Goal: Check status: Check status

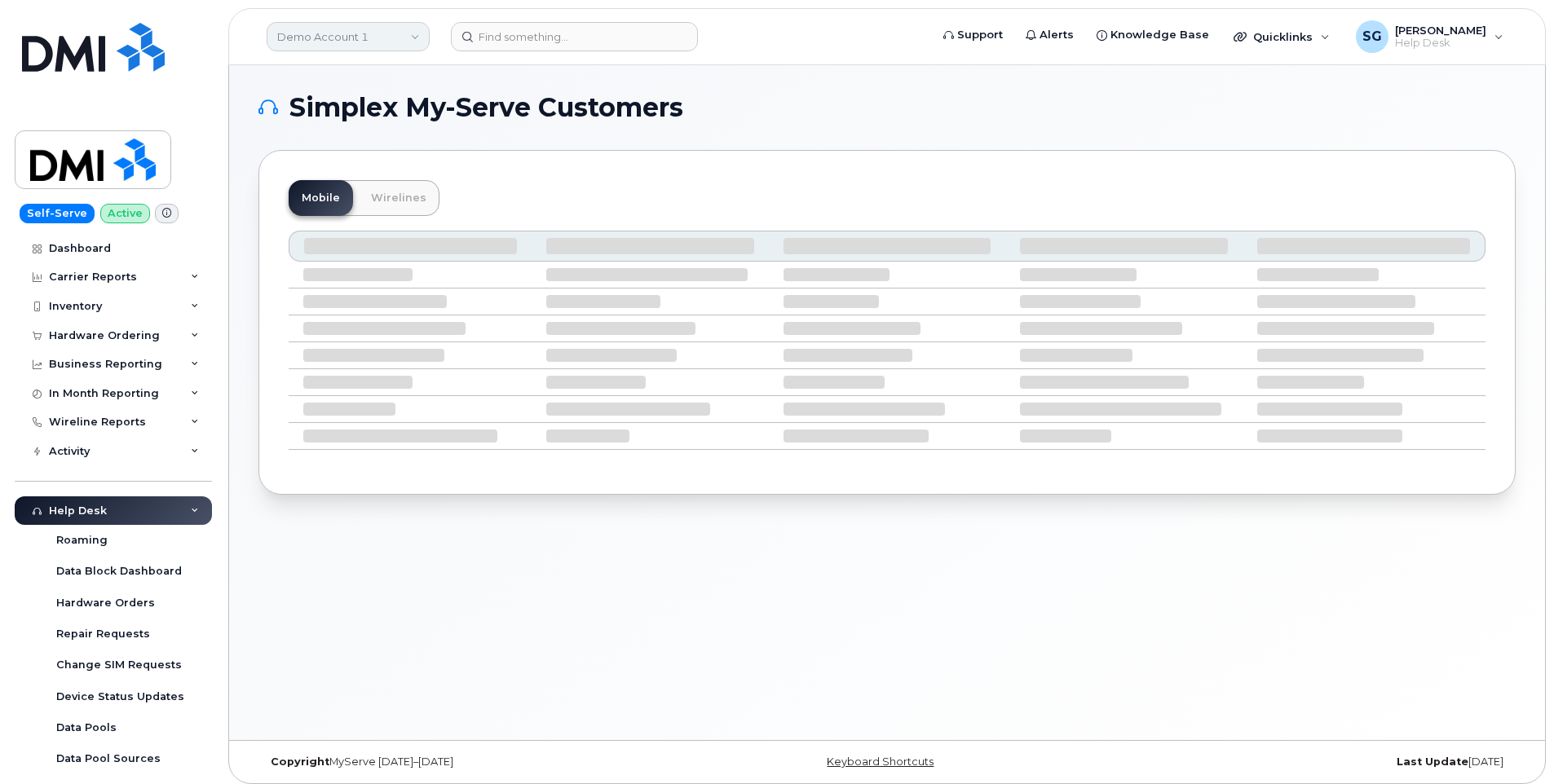
click at [375, 32] on link "Demo Account 1" at bounding box center [348, 36] width 163 height 29
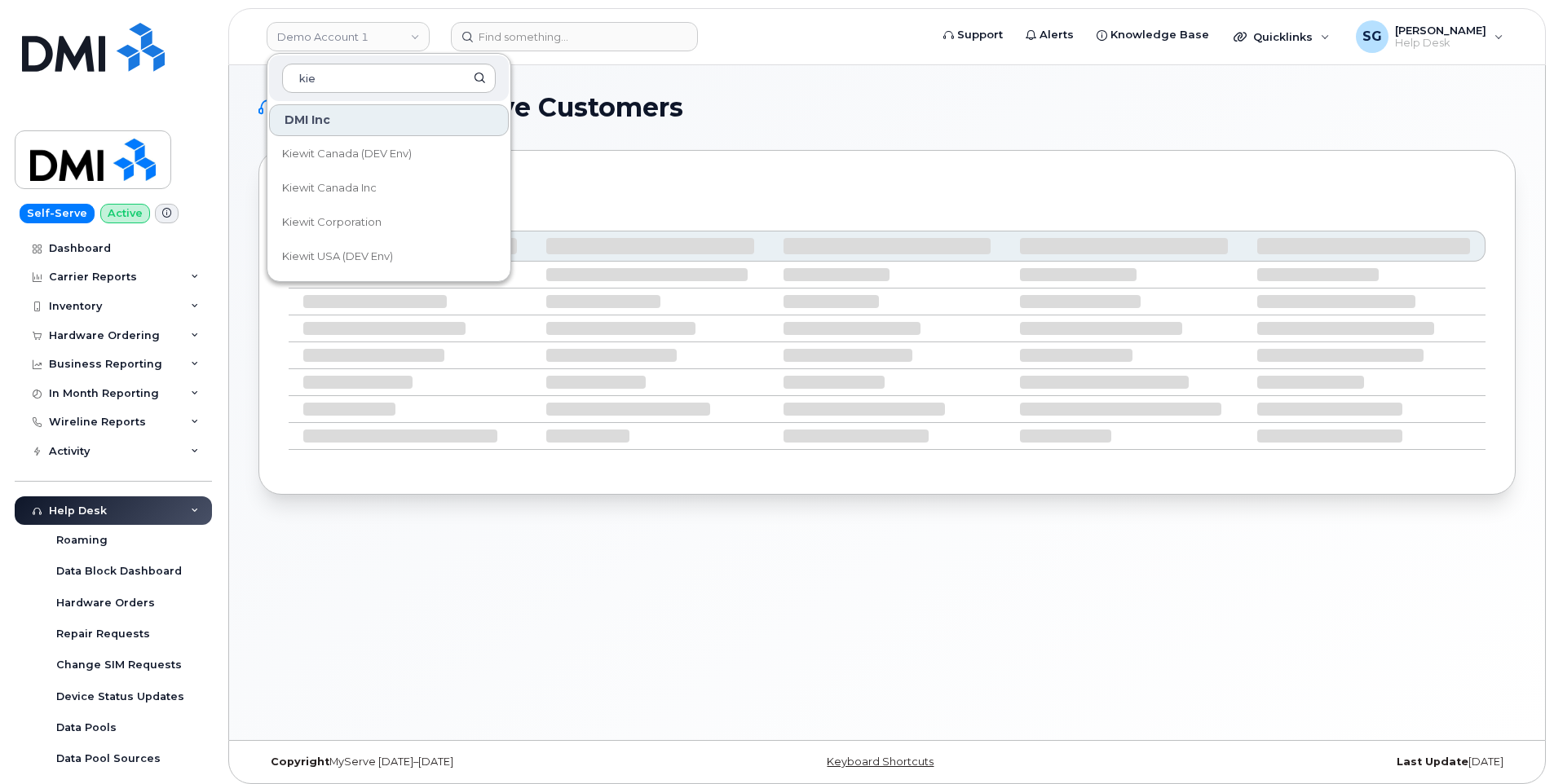
type input "kie"
click at [364, 219] on span "Kiewit Corporation" at bounding box center [331, 222] width 99 height 17
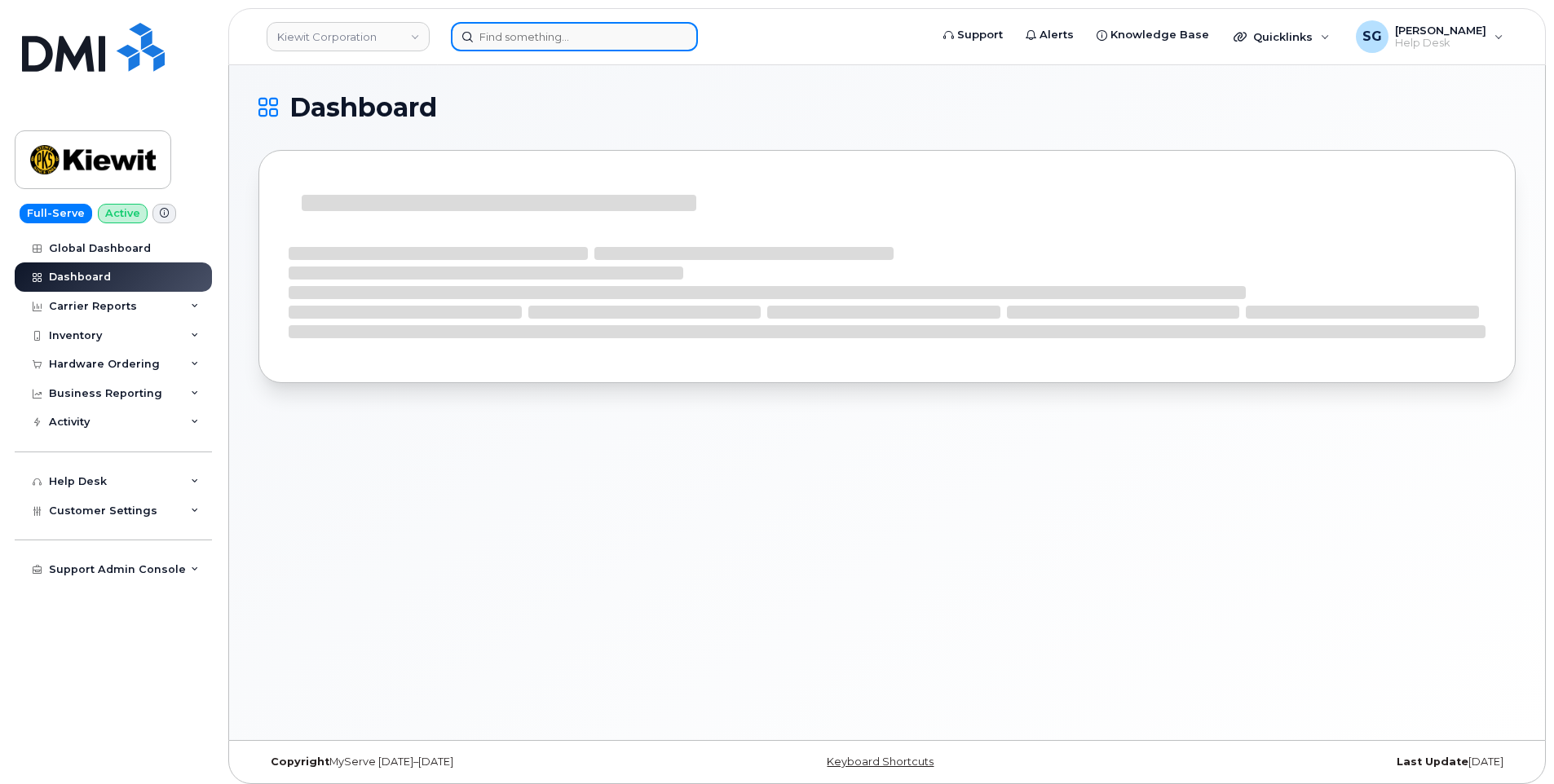
click at [617, 40] on input at bounding box center [574, 36] width 247 height 29
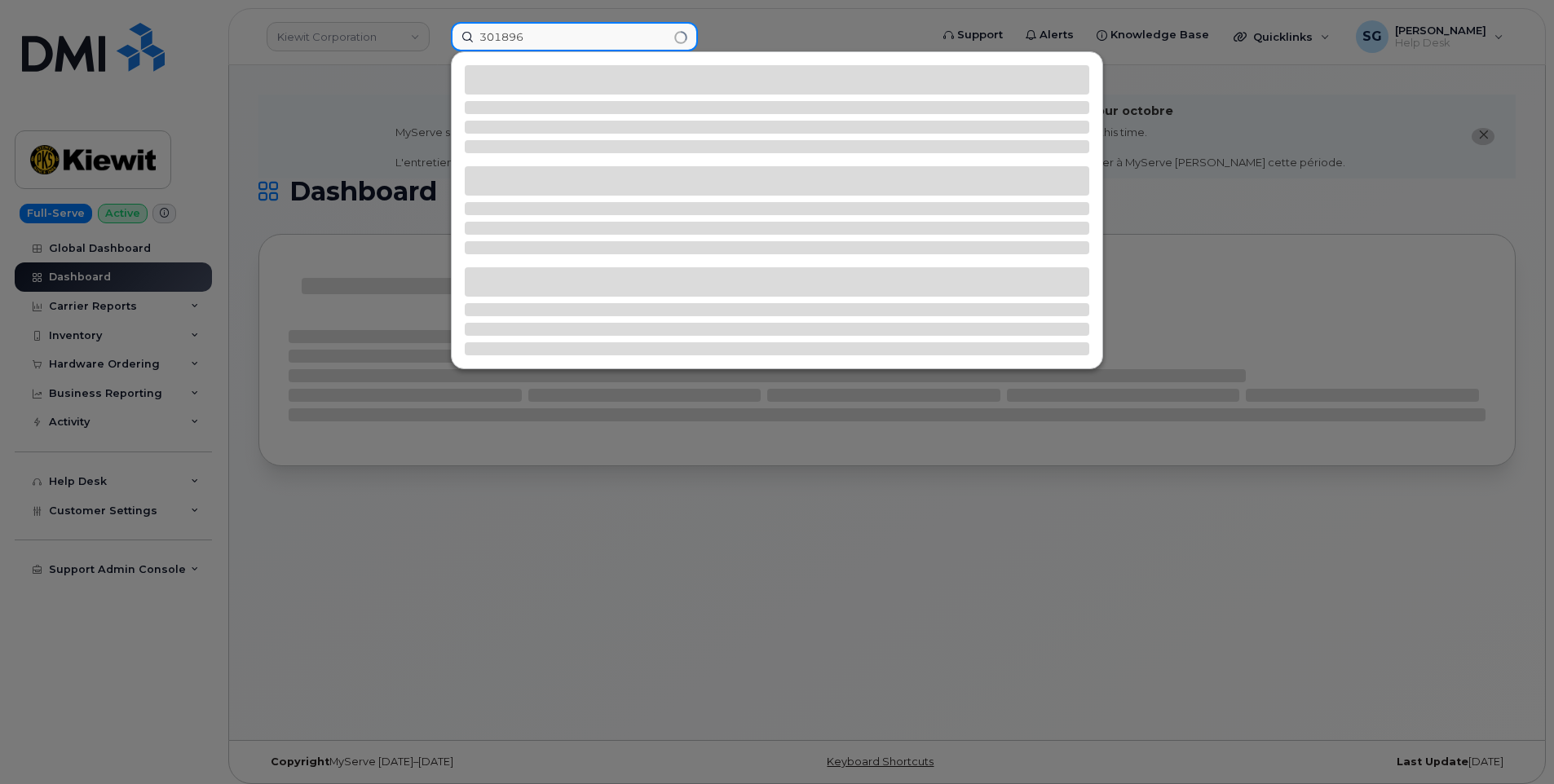
type input "301896"
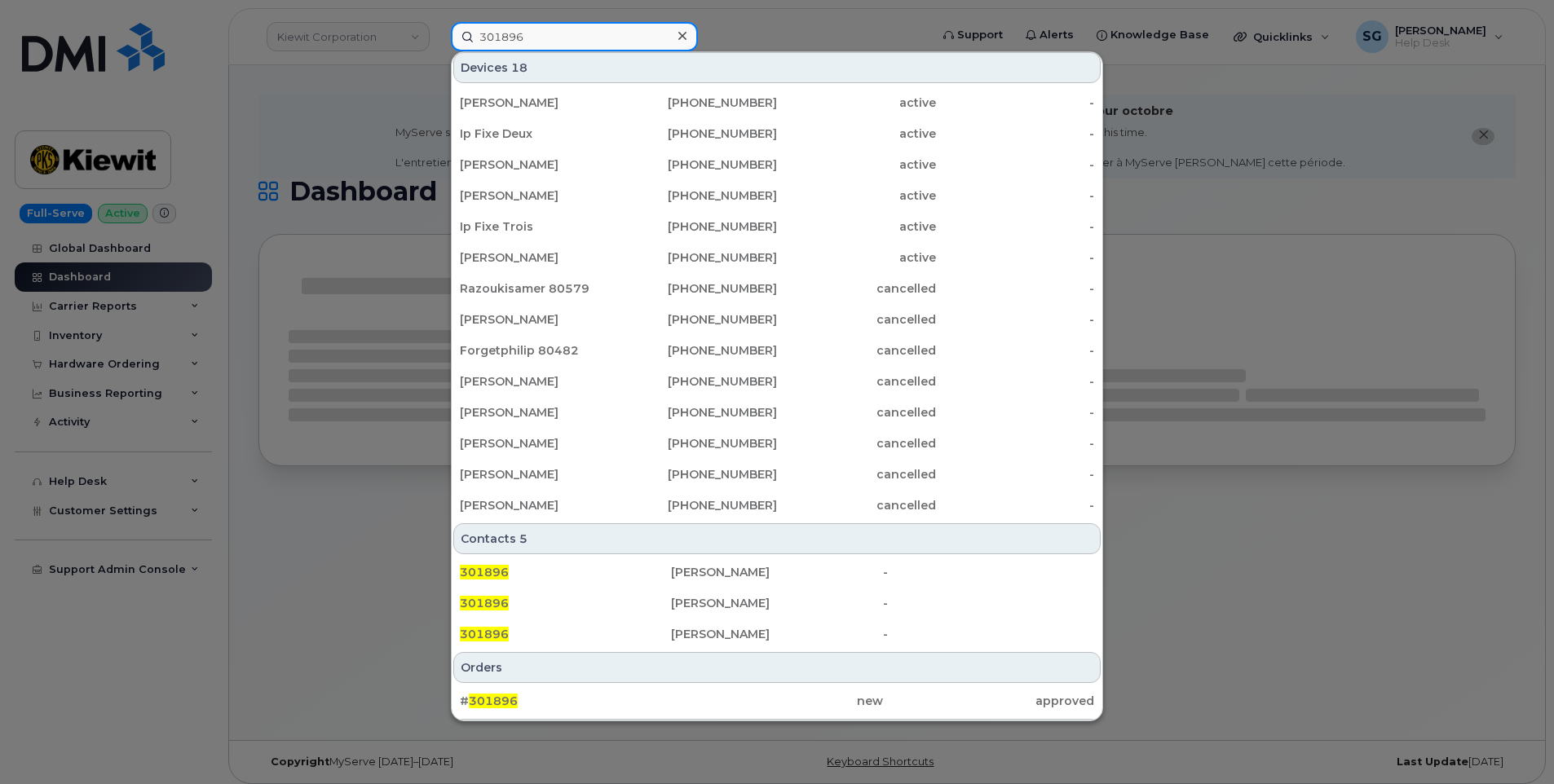
scroll to position [187, 0]
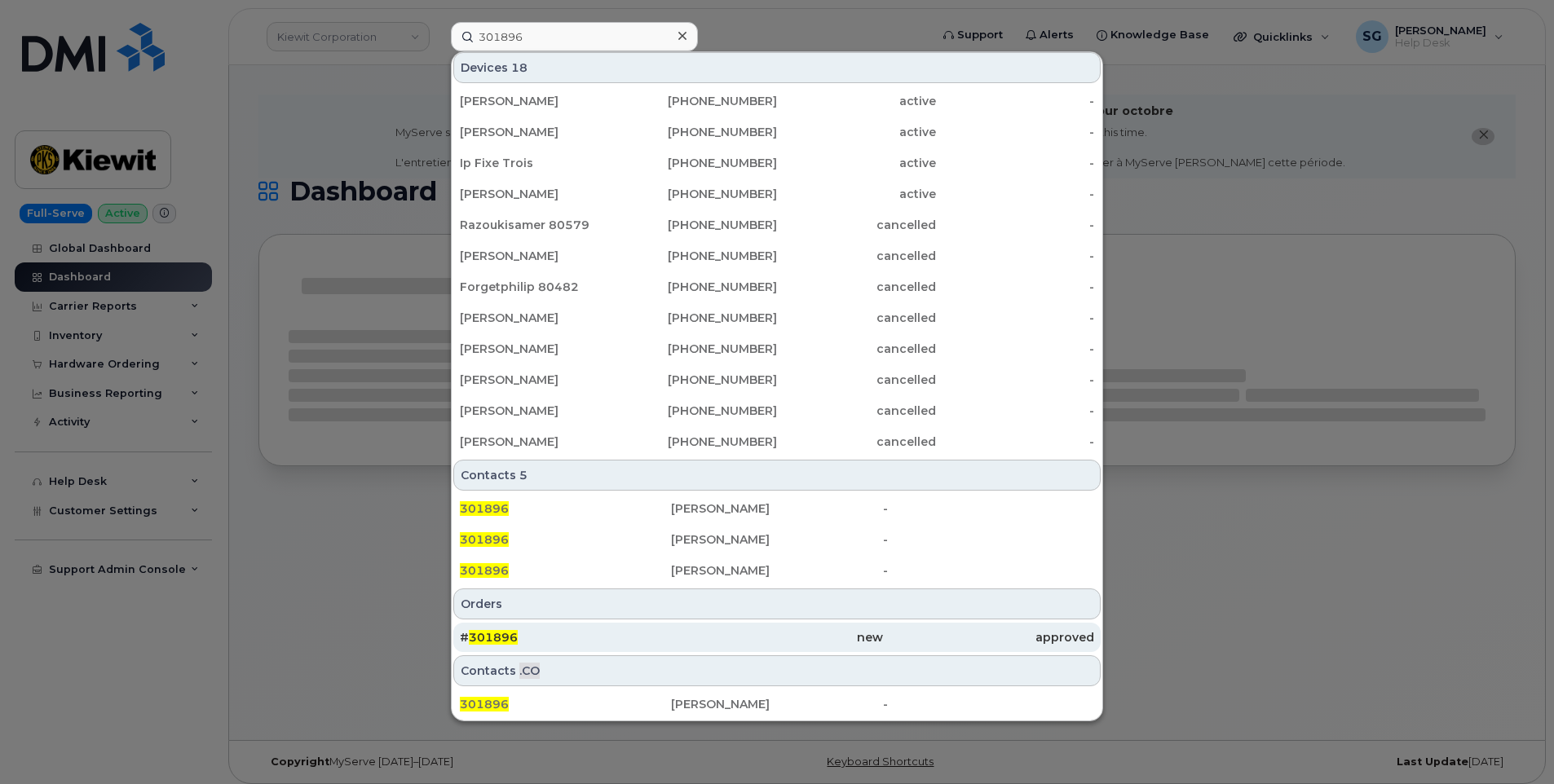
drag, startPoint x: 613, startPoint y: 640, endPoint x: 627, endPoint y: 644, distance: 14.6
click at [613, 638] on div "# 301896" at bounding box center [564, 637] width 211 height 17
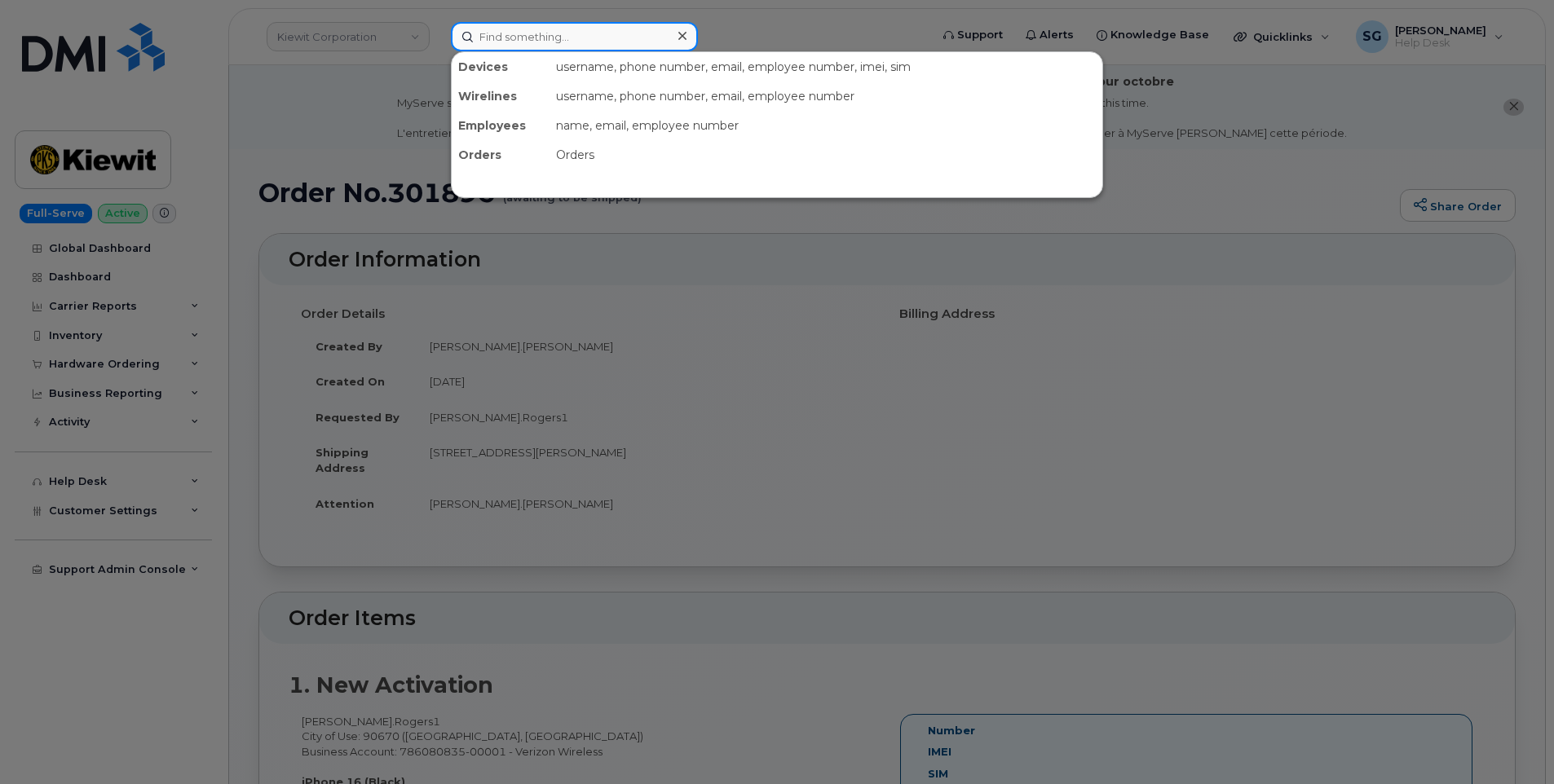
click at [582, 24] on input at bounding box center [574, 36] width 247 height 29
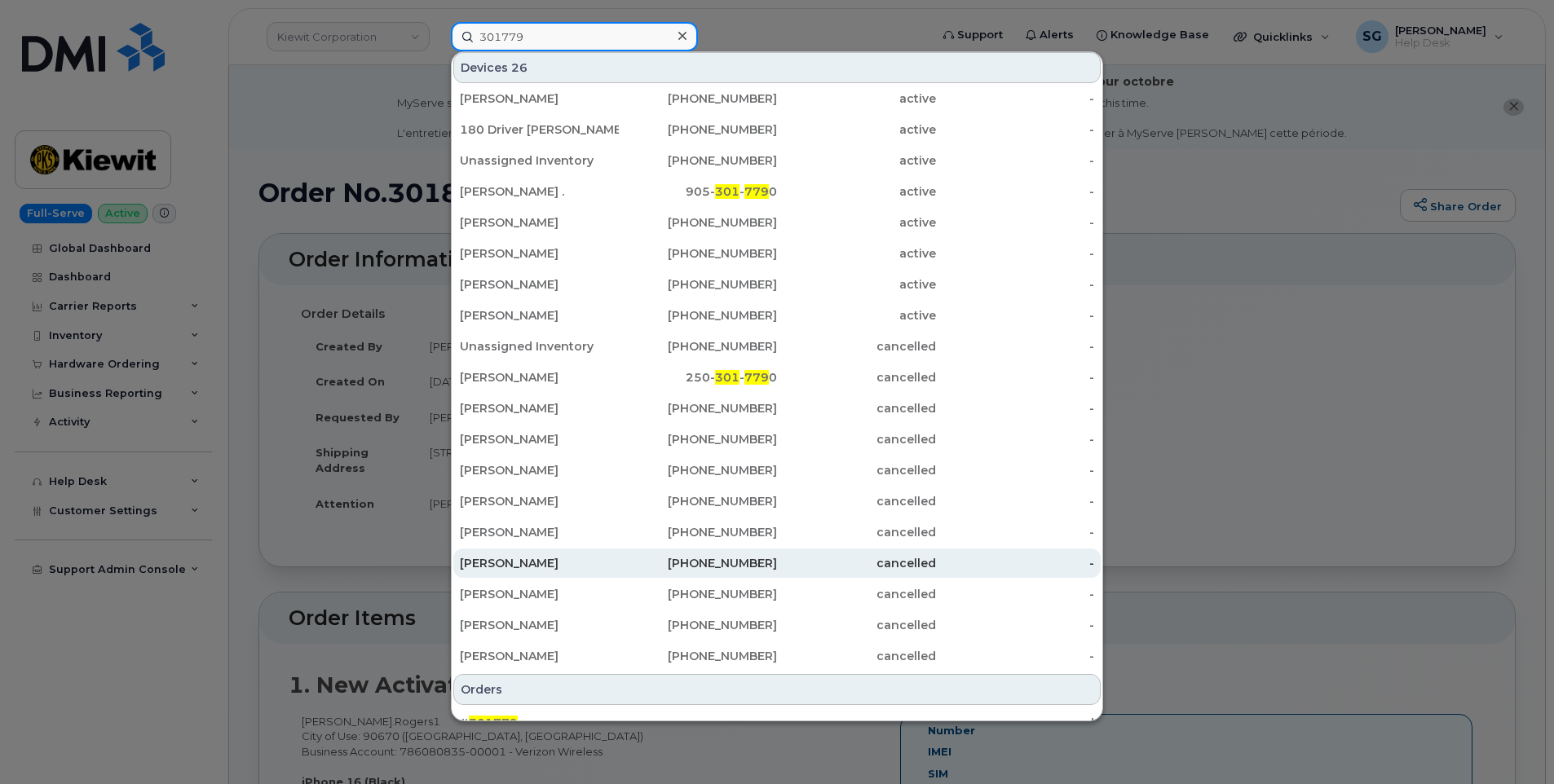
scroll to position [54, 0]
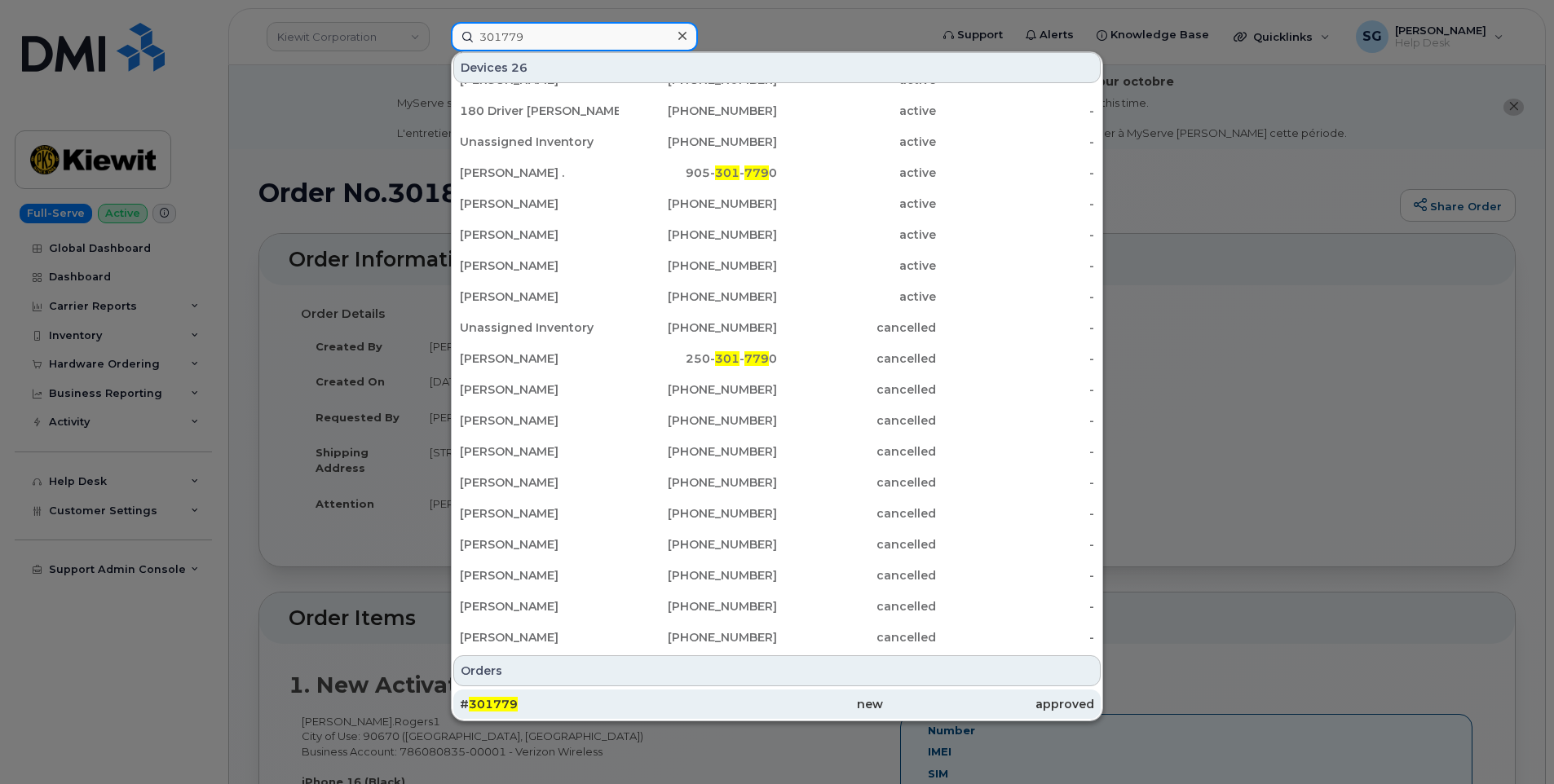
type input "301779"
click at [630, 702] on div "# 301779" at bounding box center [564, 704] width 211 height 17
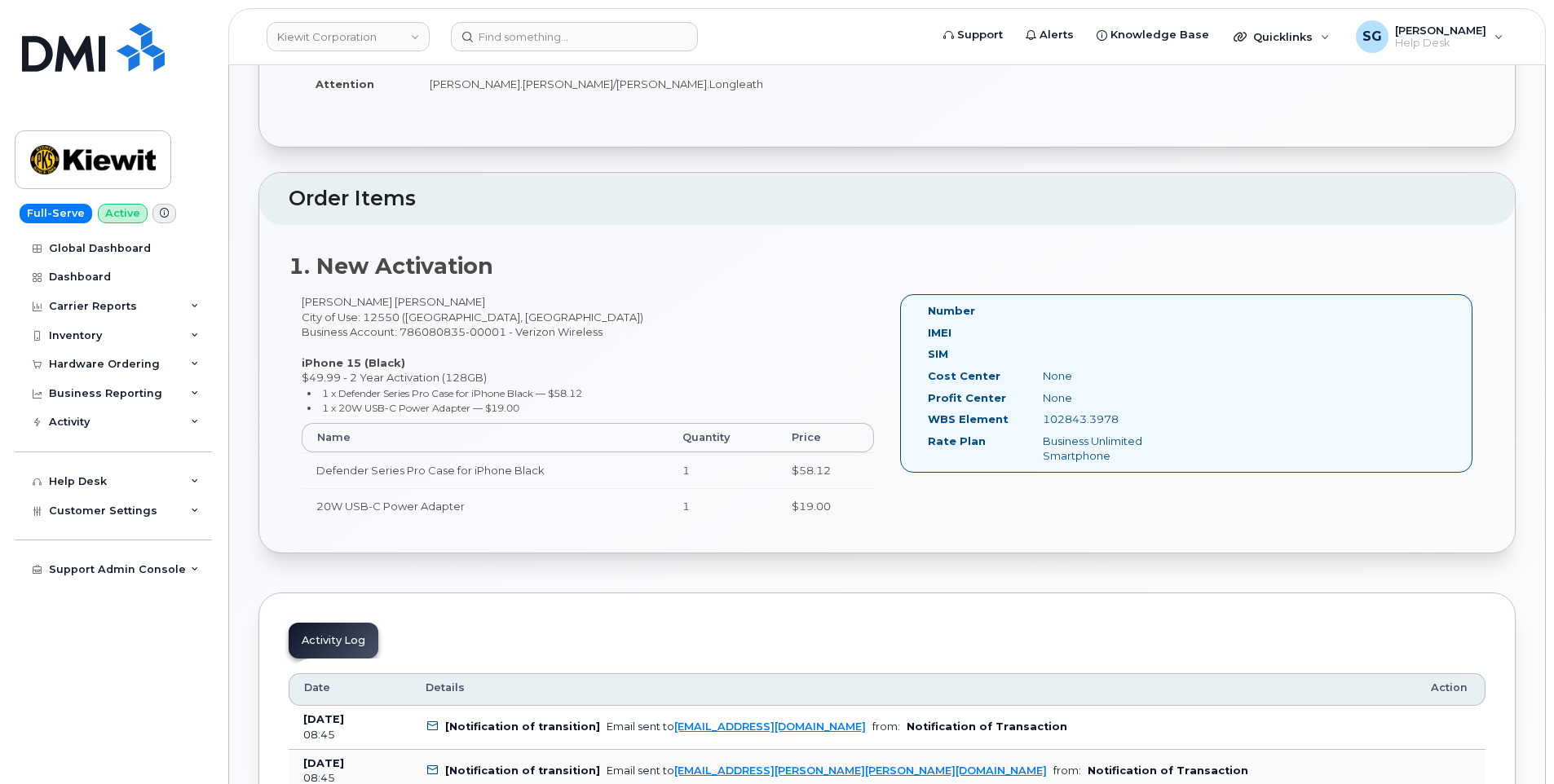
scroll to position [407, 0]
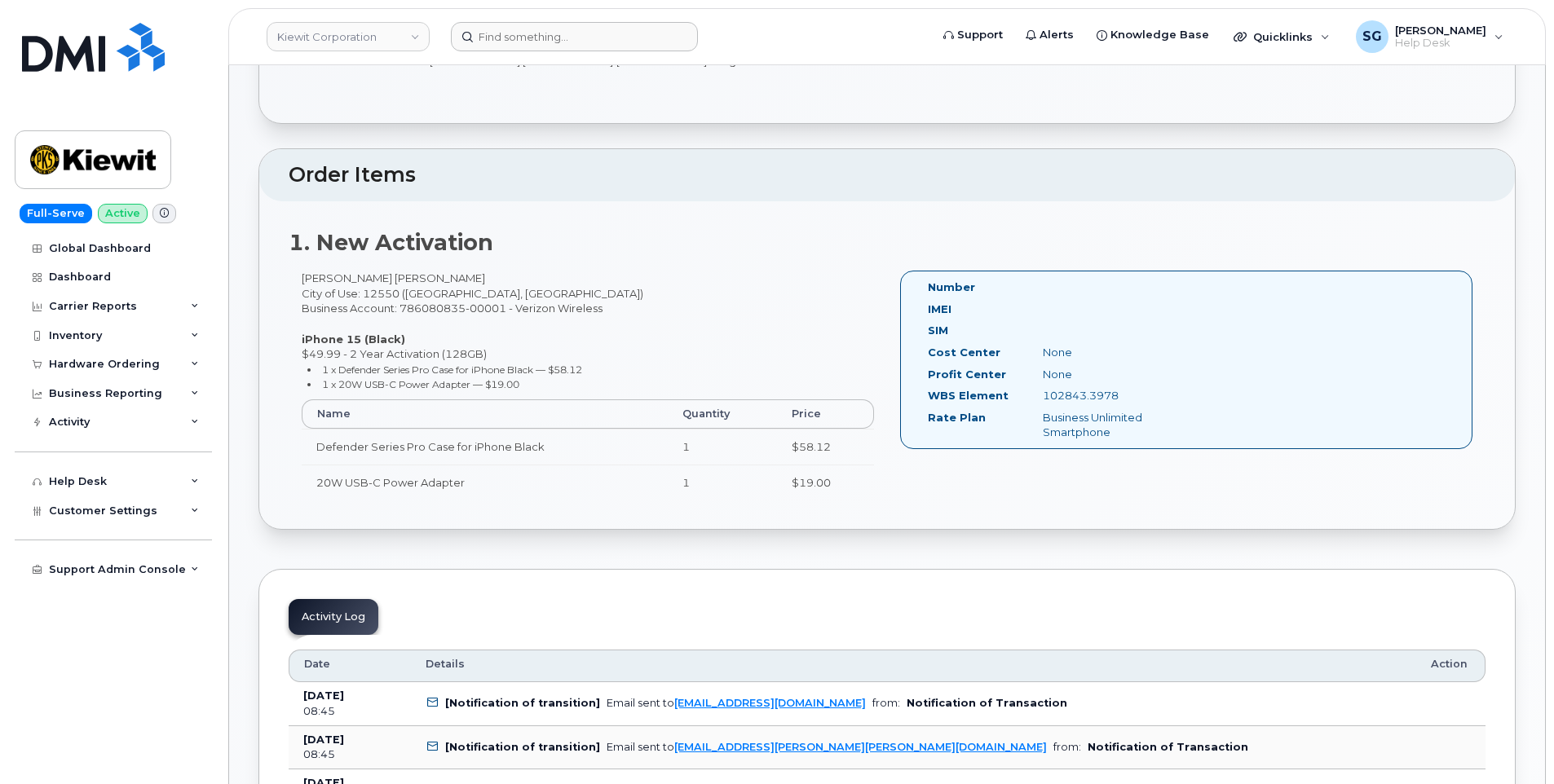
click at [614, 50] on header "Kiewit Corporation Support Alerts Knowledge Base Quicklinks Suspend / Cancel De…" at bounding box center [886, 36] width 1317 height 57
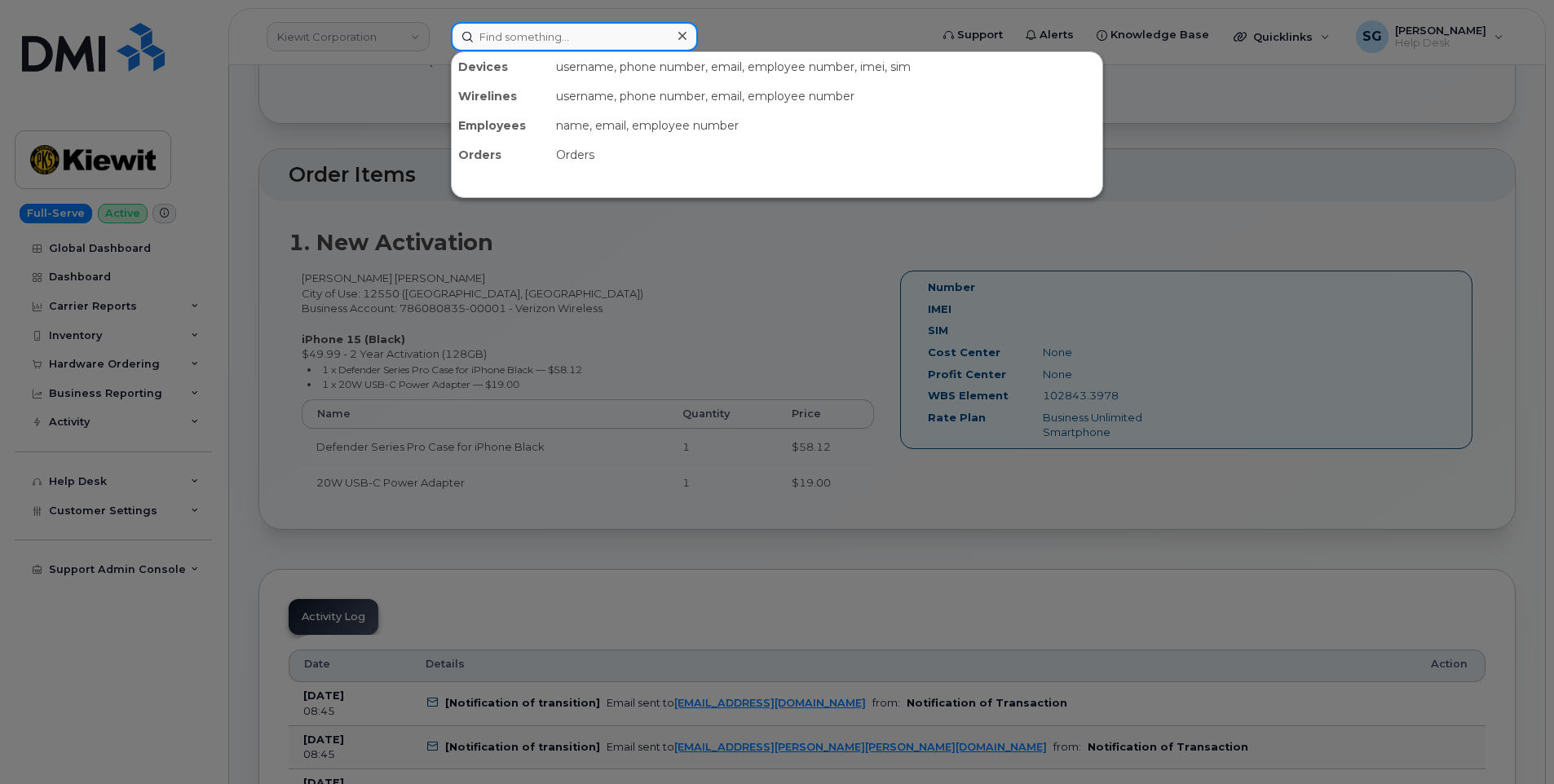
click at [615, 44] on input at bounding box center [574, 36] width 247 height 29
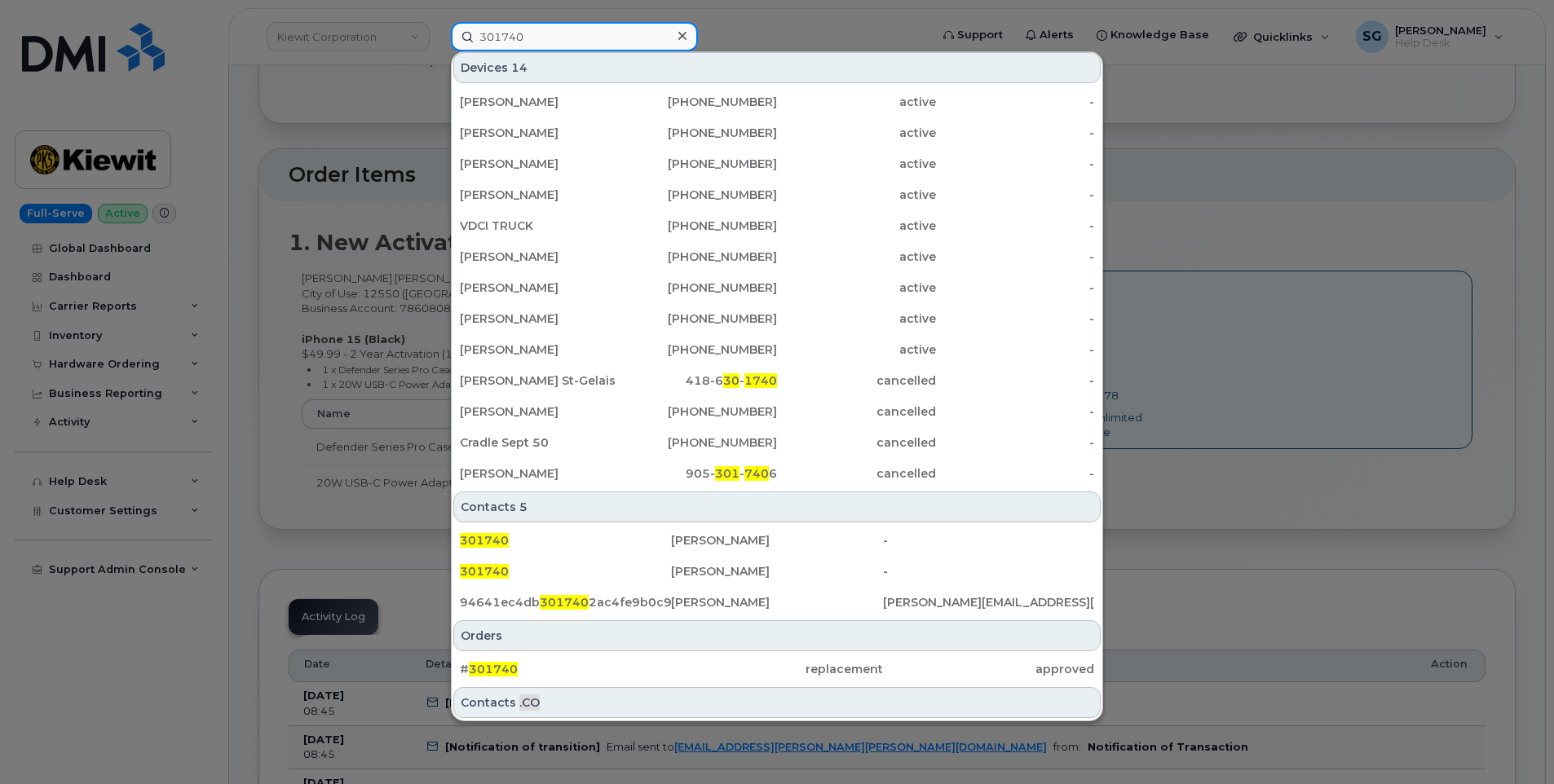
scroll to position [64, 0]
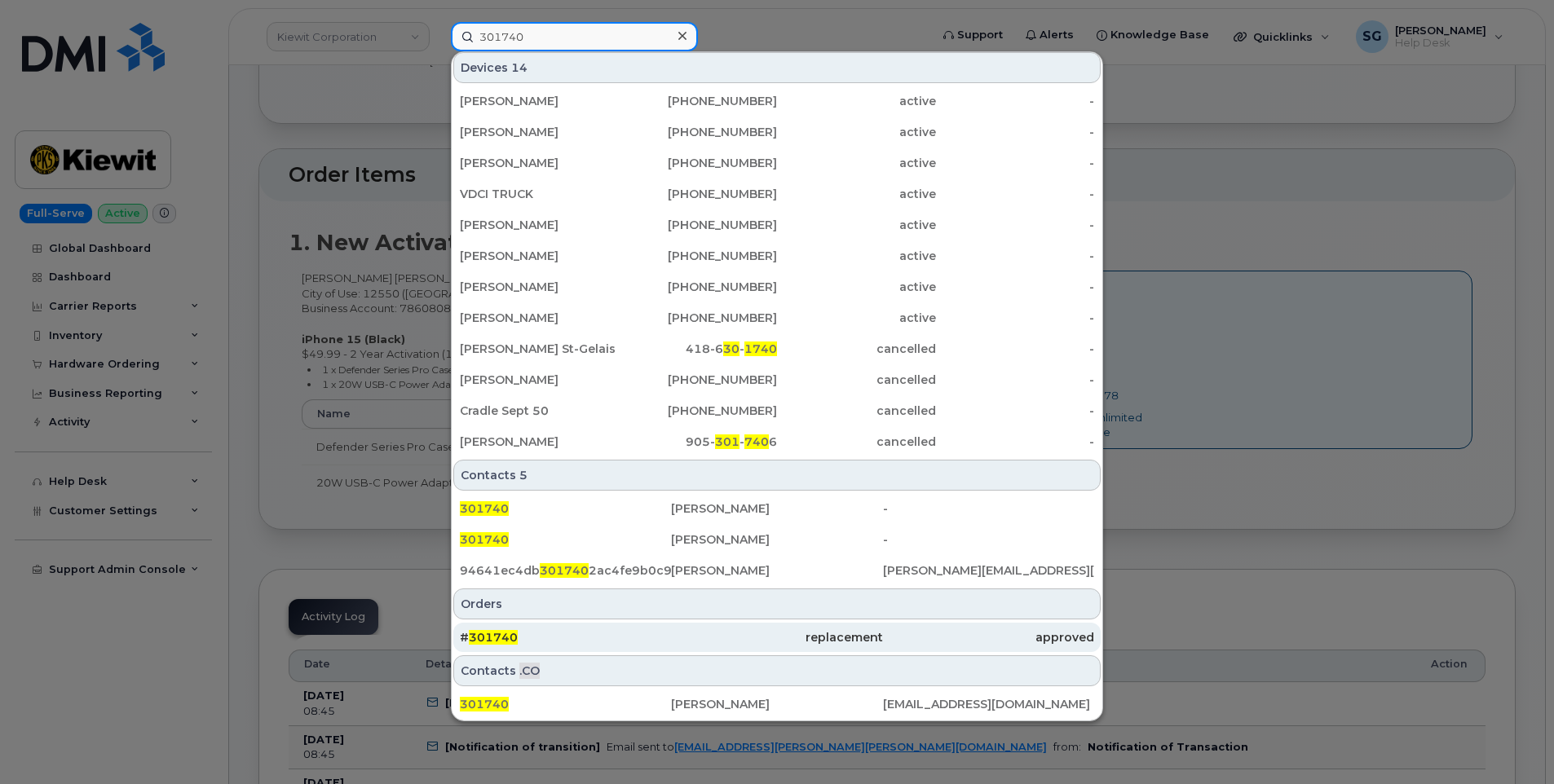
type input "301740"
drag, startPoint x: 613, startPoint y: 634, endPoint x: 742, endPoint y: 622, distance: 129.6
click at [613, 634] on div "# 301740" at bounding box center [564, 637] width 211 height 17
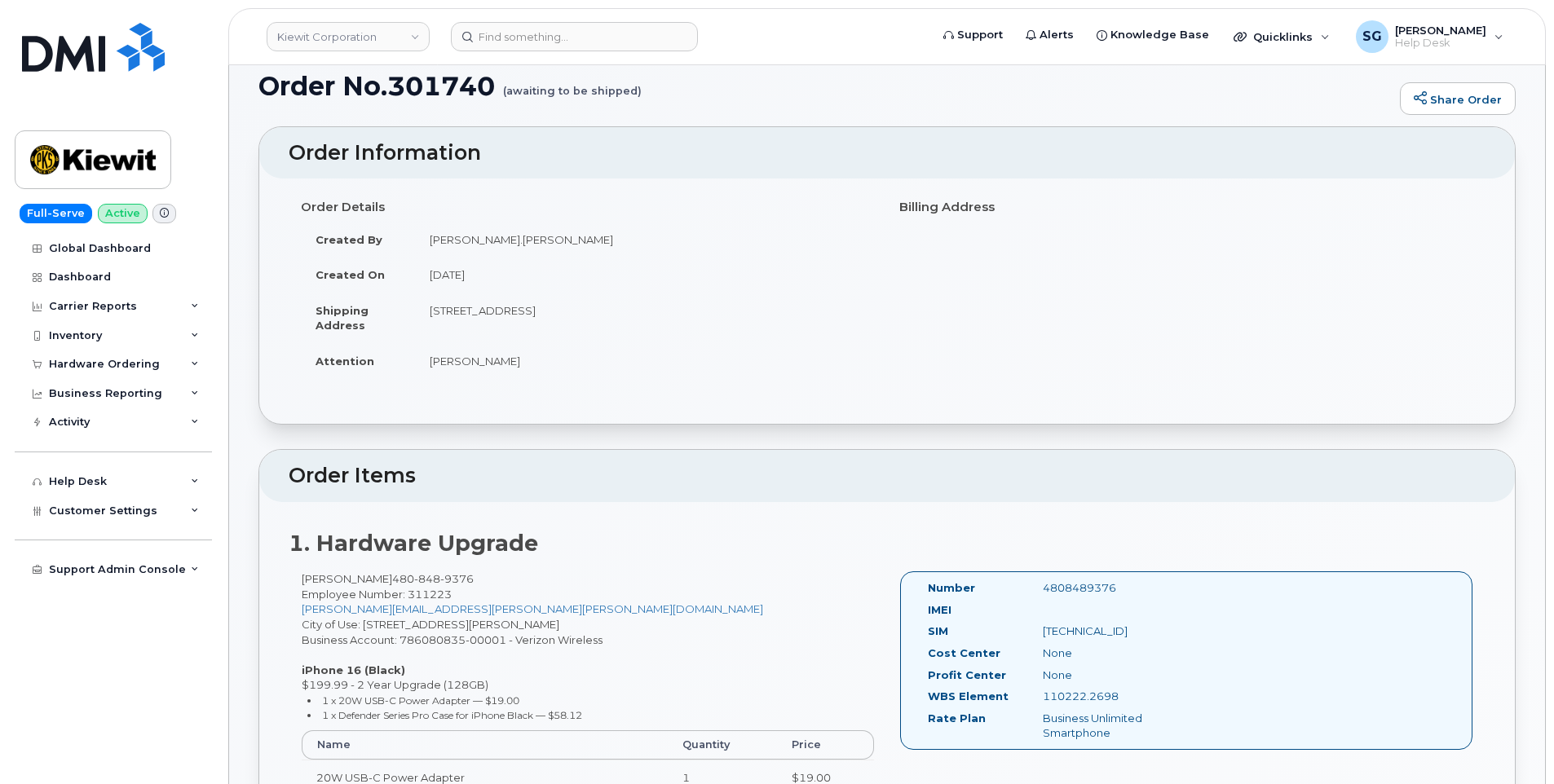
scroll to position [326, 0]
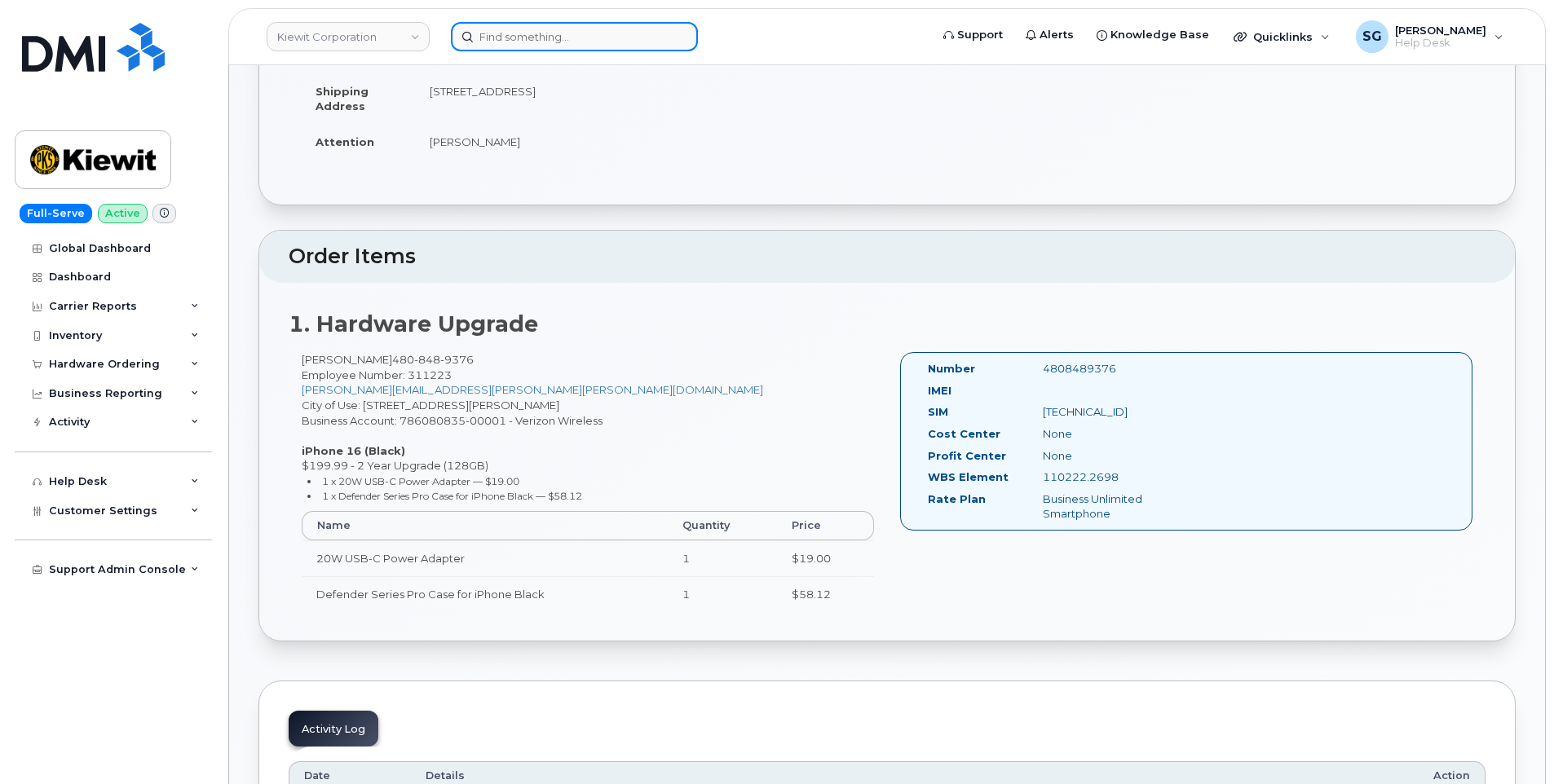
click at [531, 45] on input at bounding box center [574, 36] width 247 height 29
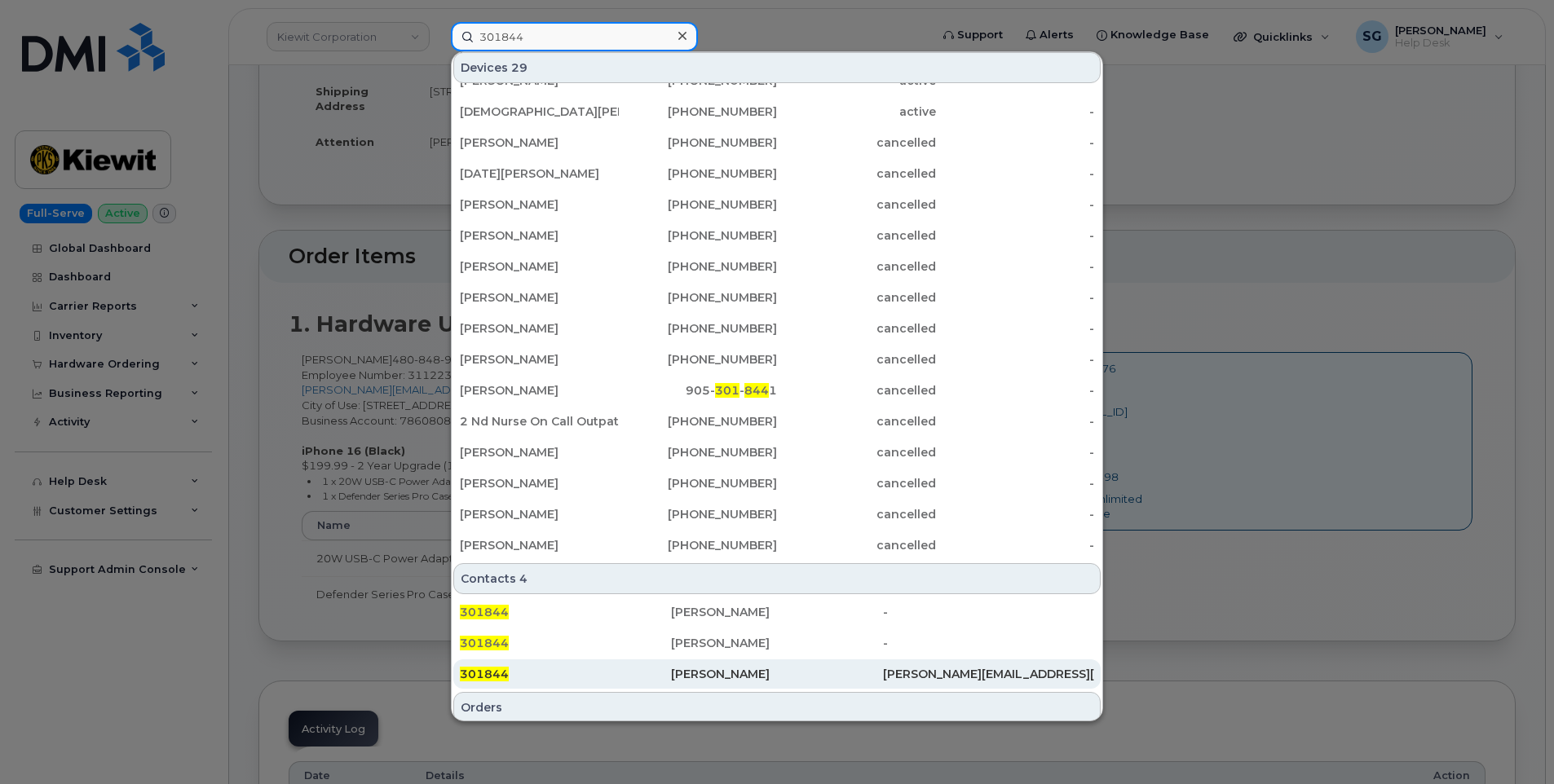
scroll to position [316, 0]
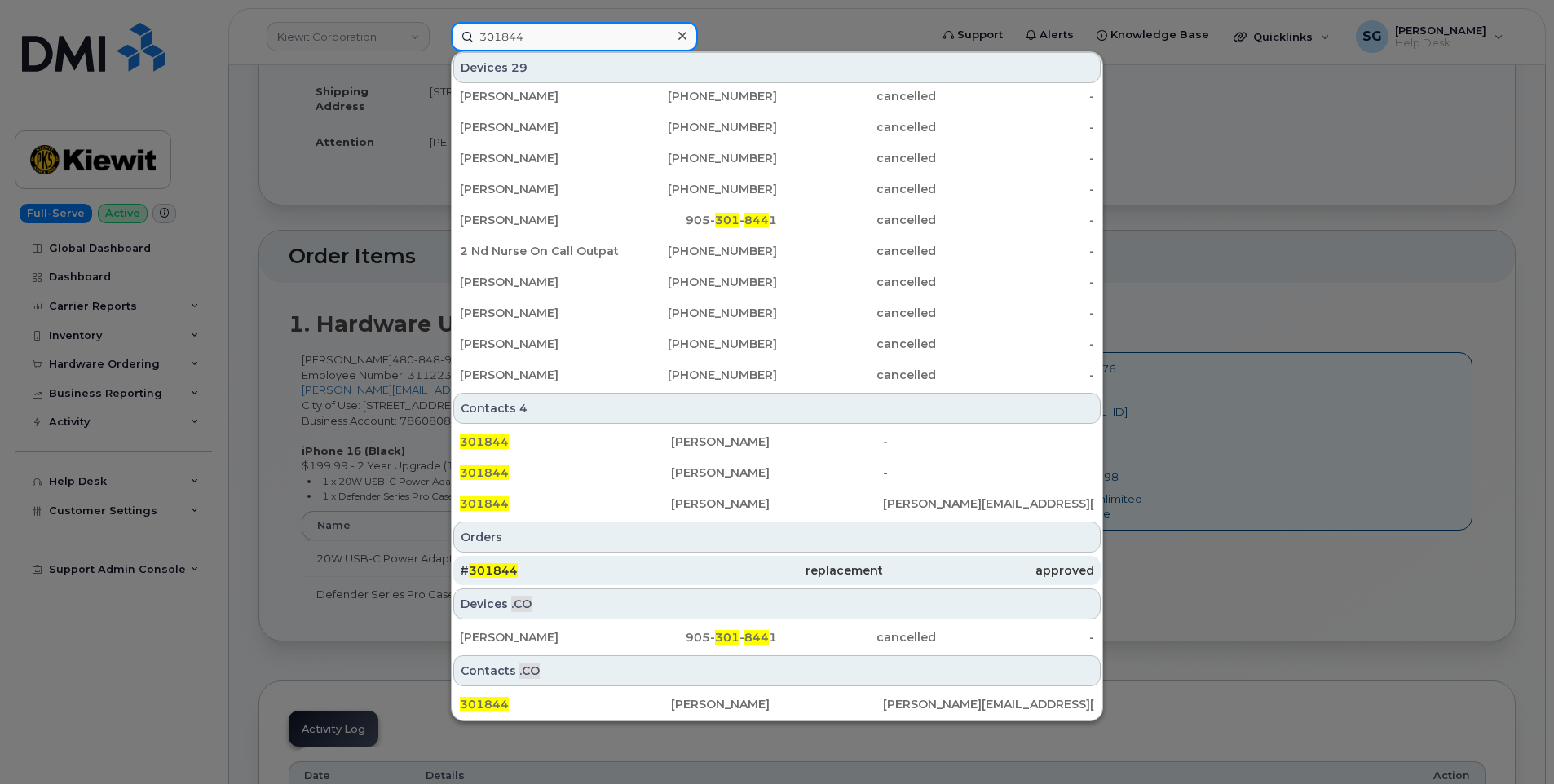
type input "301844"
click at [587, 562] on div "# 301844" at bounding box center [564, 570] width 211 height 29
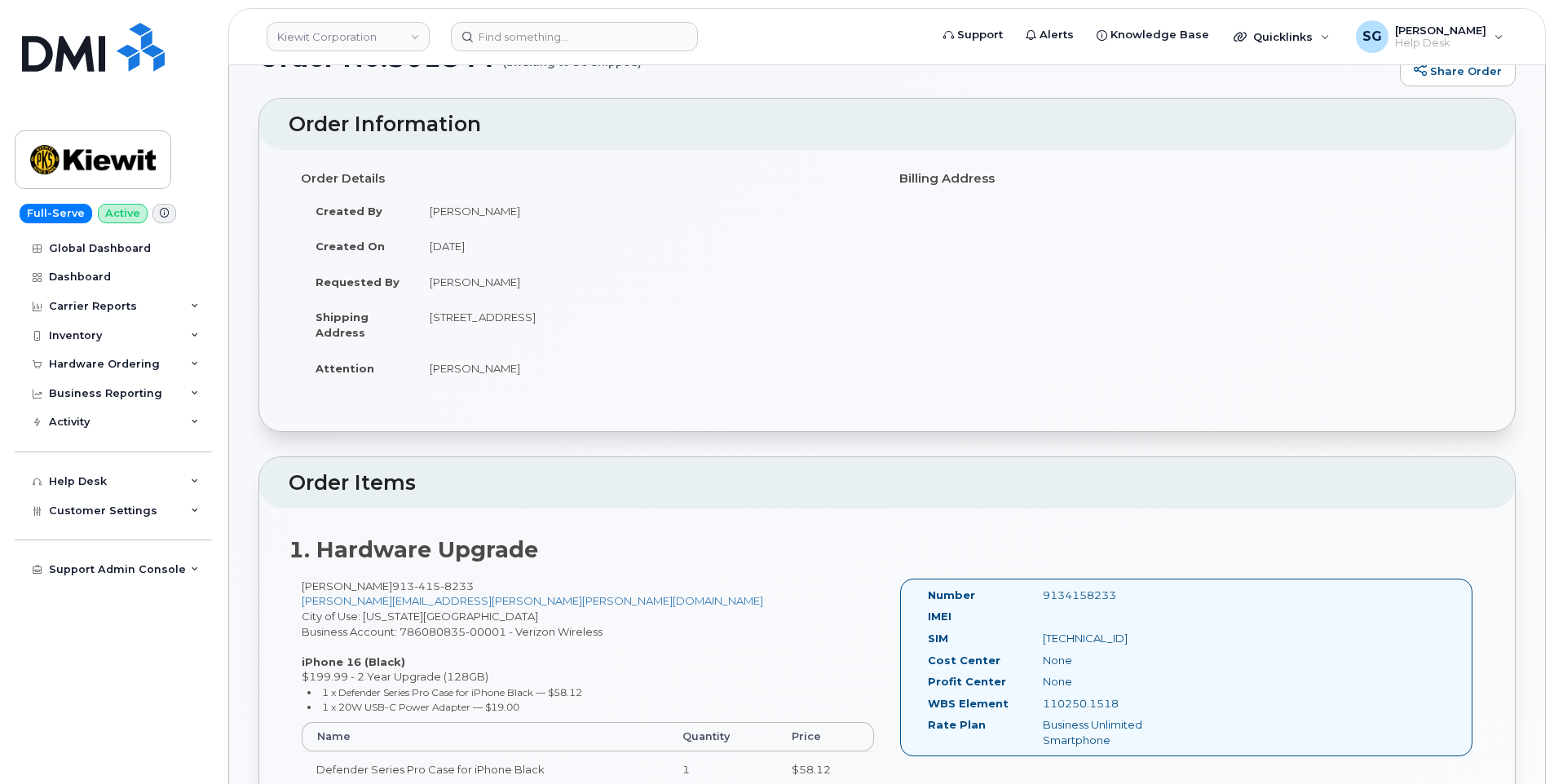
scroll to position [407, 0]
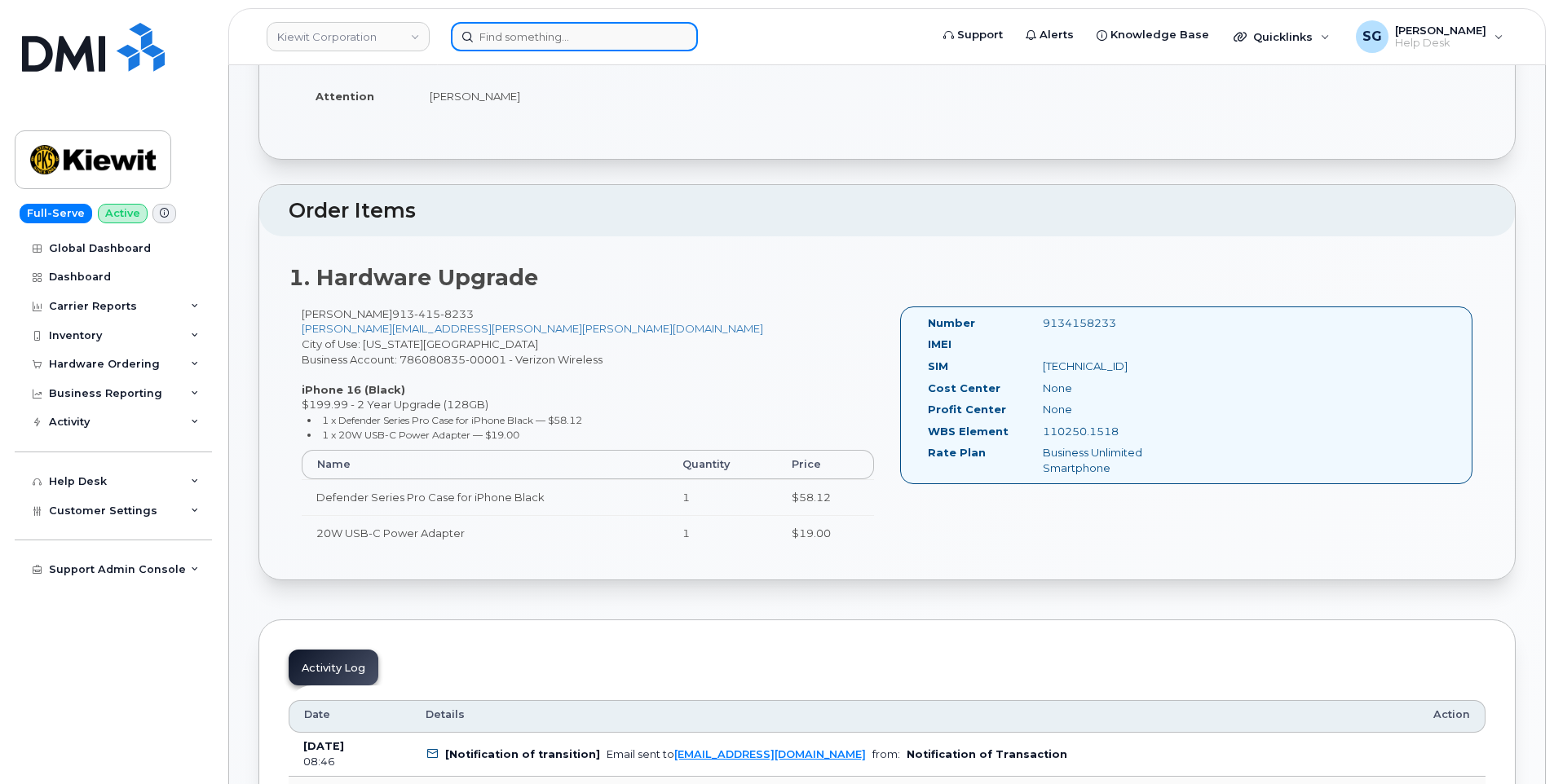
click at [619, 31] on input at bounding box center [574, 36] width 247 height 29
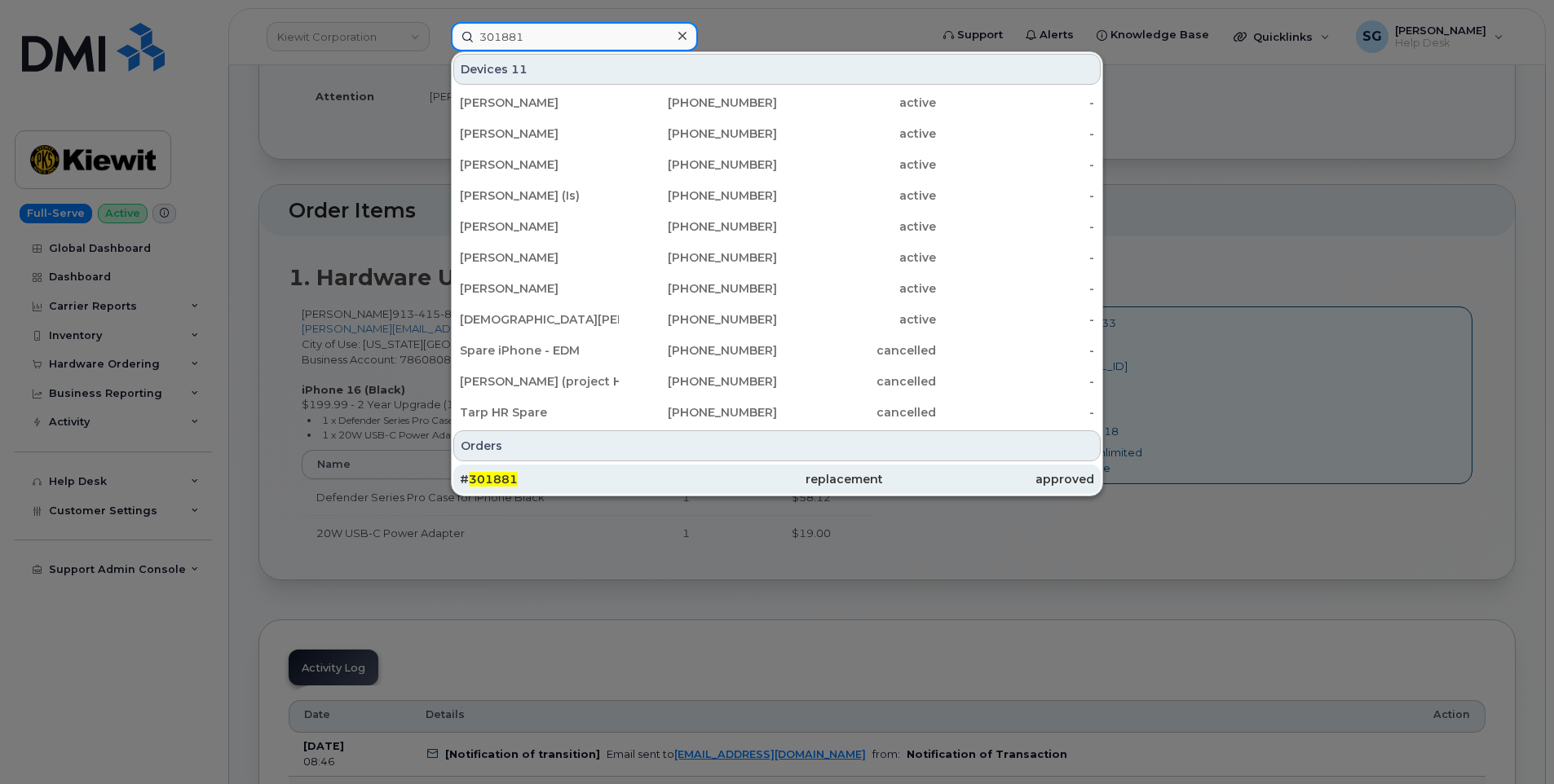
type input "301881"
click at [593, 478] on div "# 301881" at bounding box center [564, 479] width 211 height 17
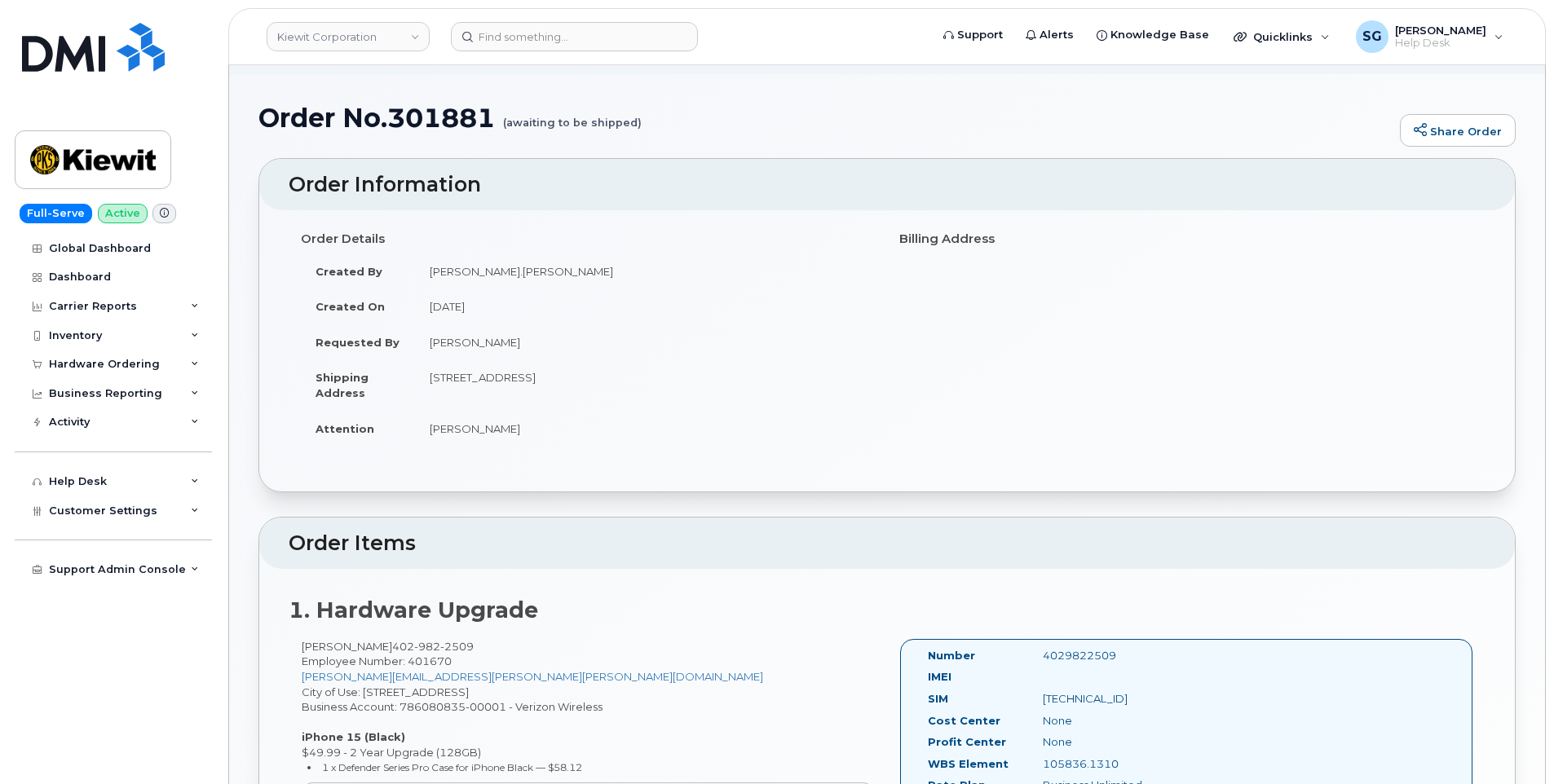
scroll to position [163, 0]
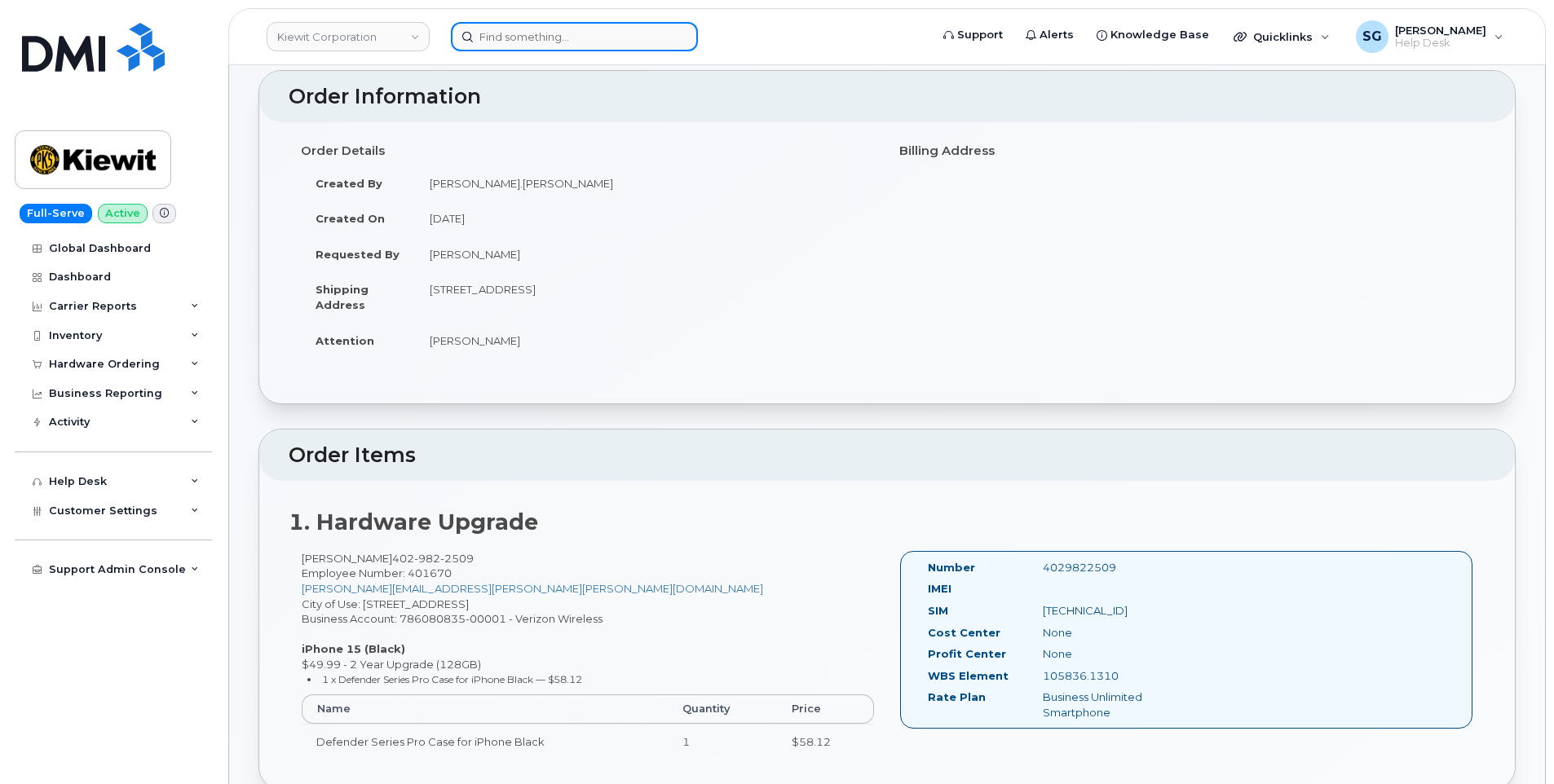
click at [528, 30] on input at bounding box center [574, 36] width 247 height 29
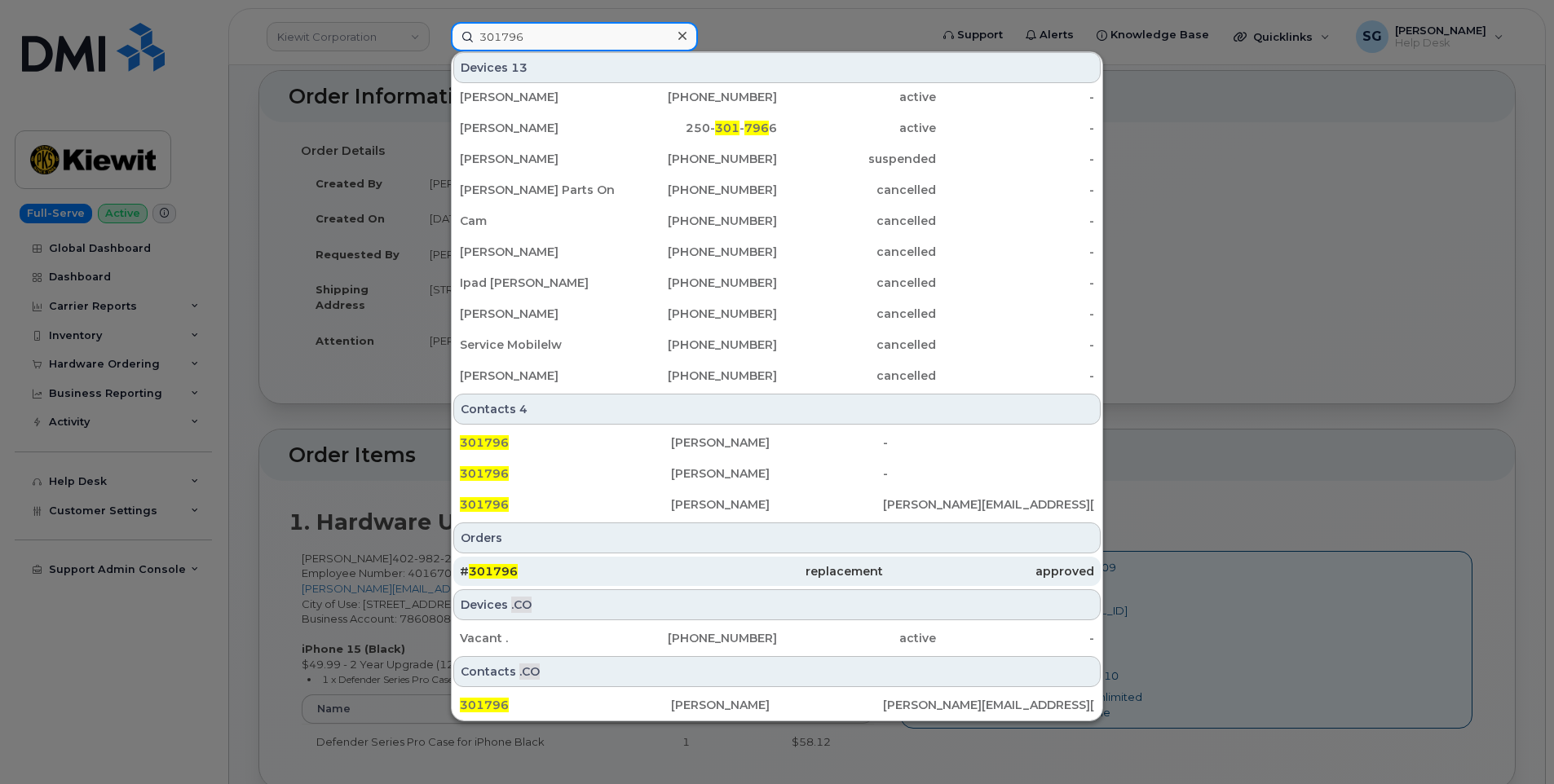
scroll to position [99, 0]
type input "301796"
click at [630, 581] on div "# 301796" at bounding box center [564, 570] width 211 height 29
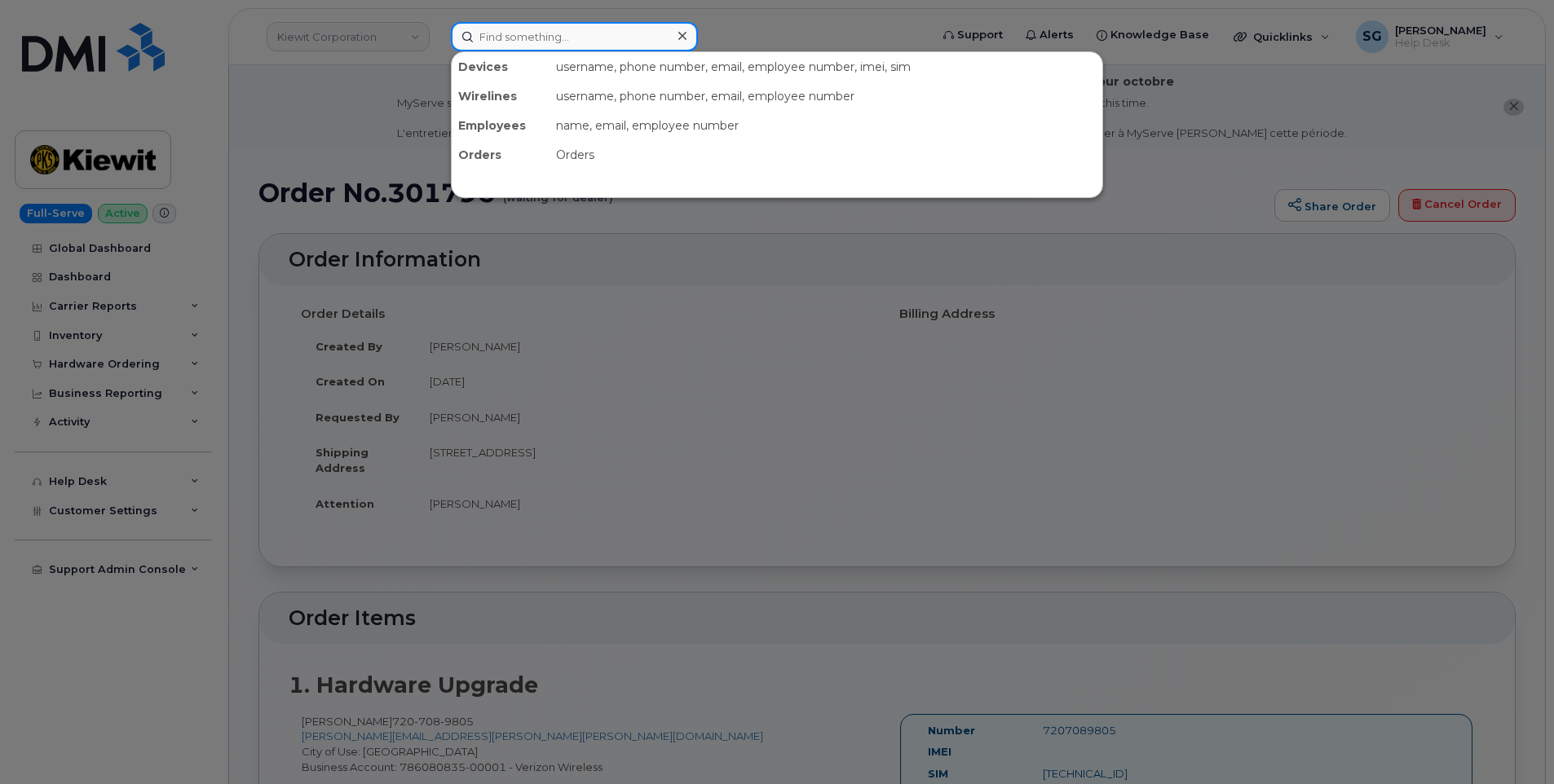
click at [657, 30] on input at bounding box center [574, 36] width 247 height 29
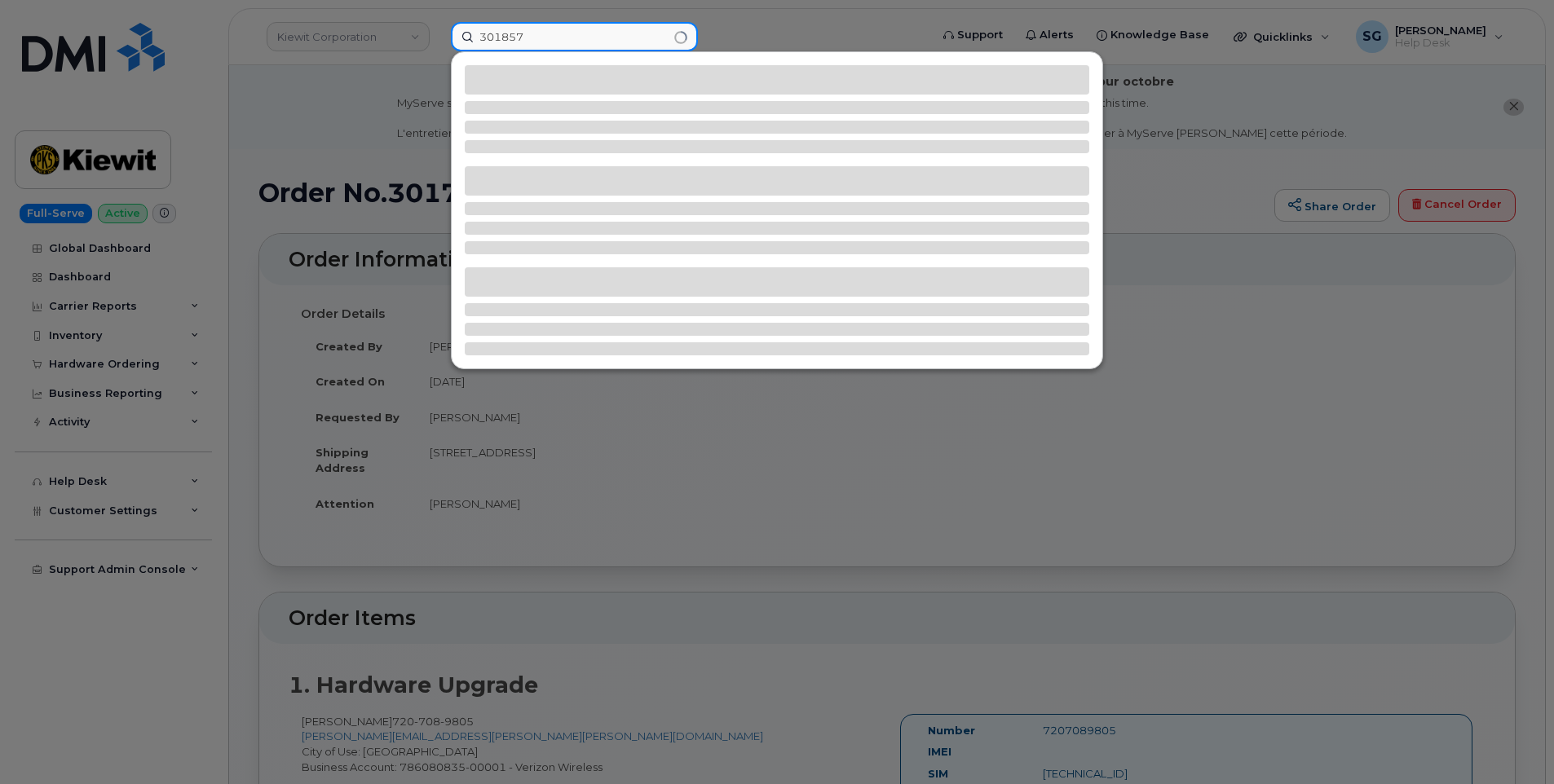
type input "301857"
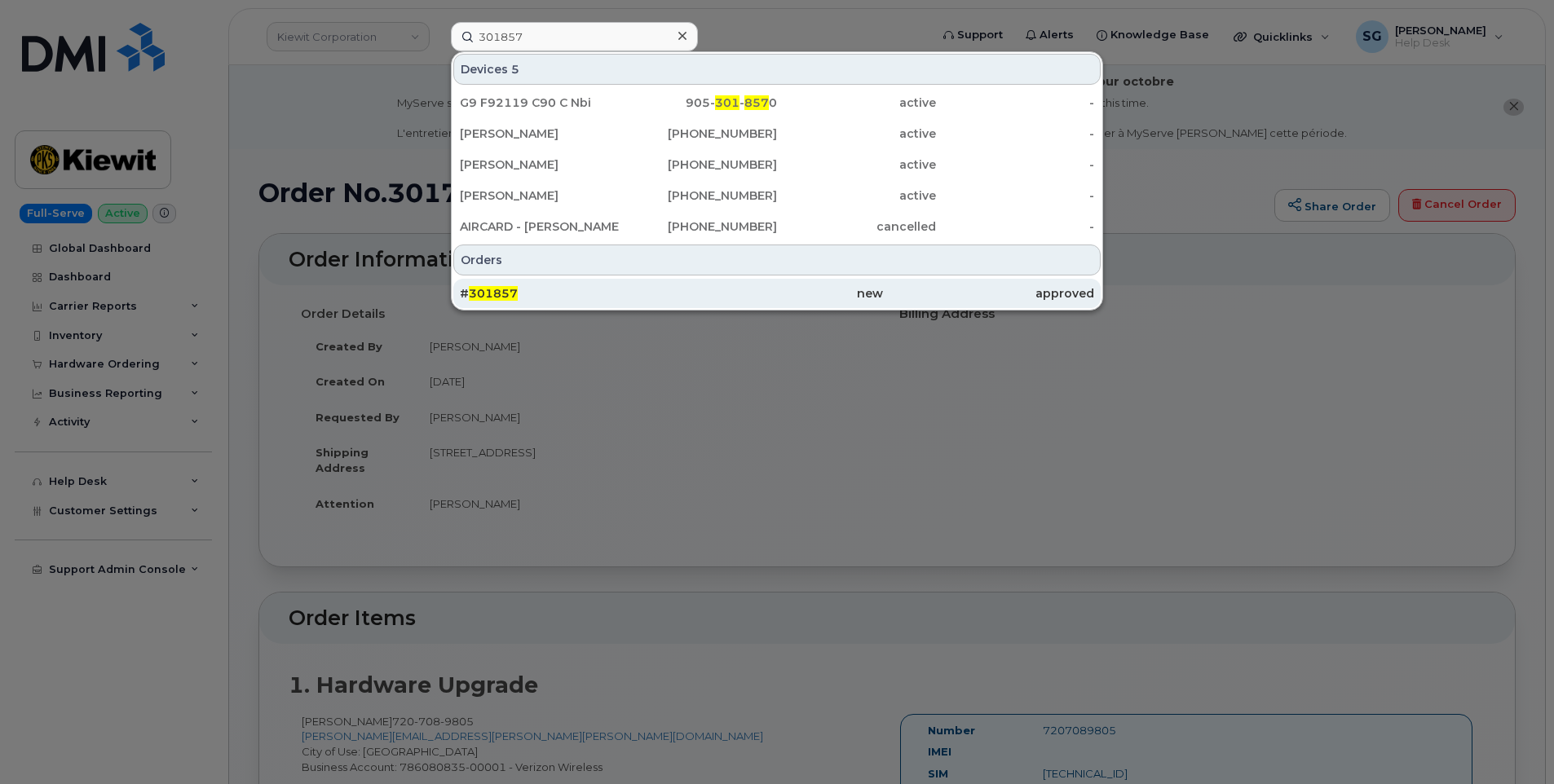
click at [656, 292] on div "# 301857" at bounding box center [564, 293] width 211 height 17
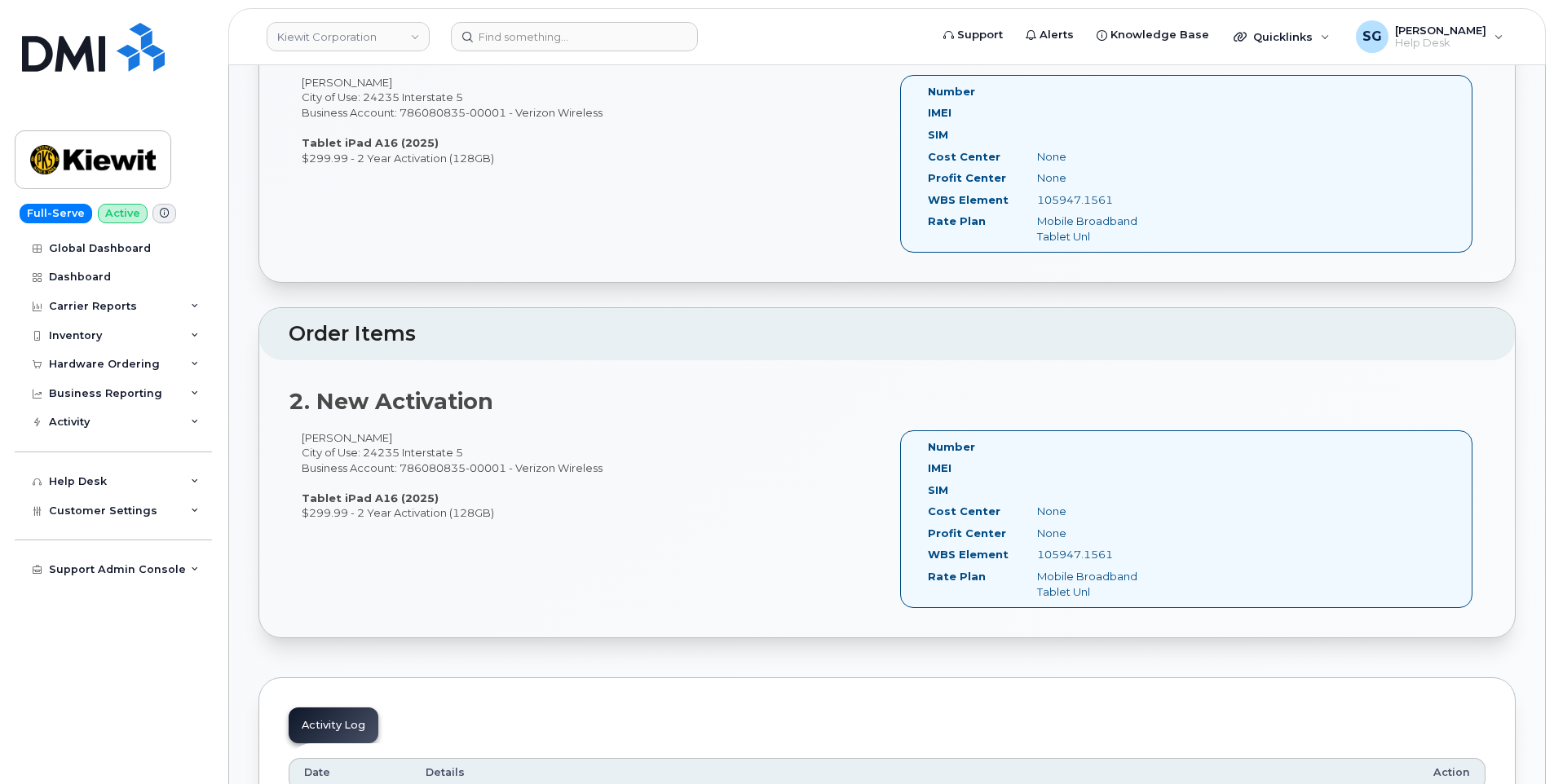
scroll to position [570, 0]
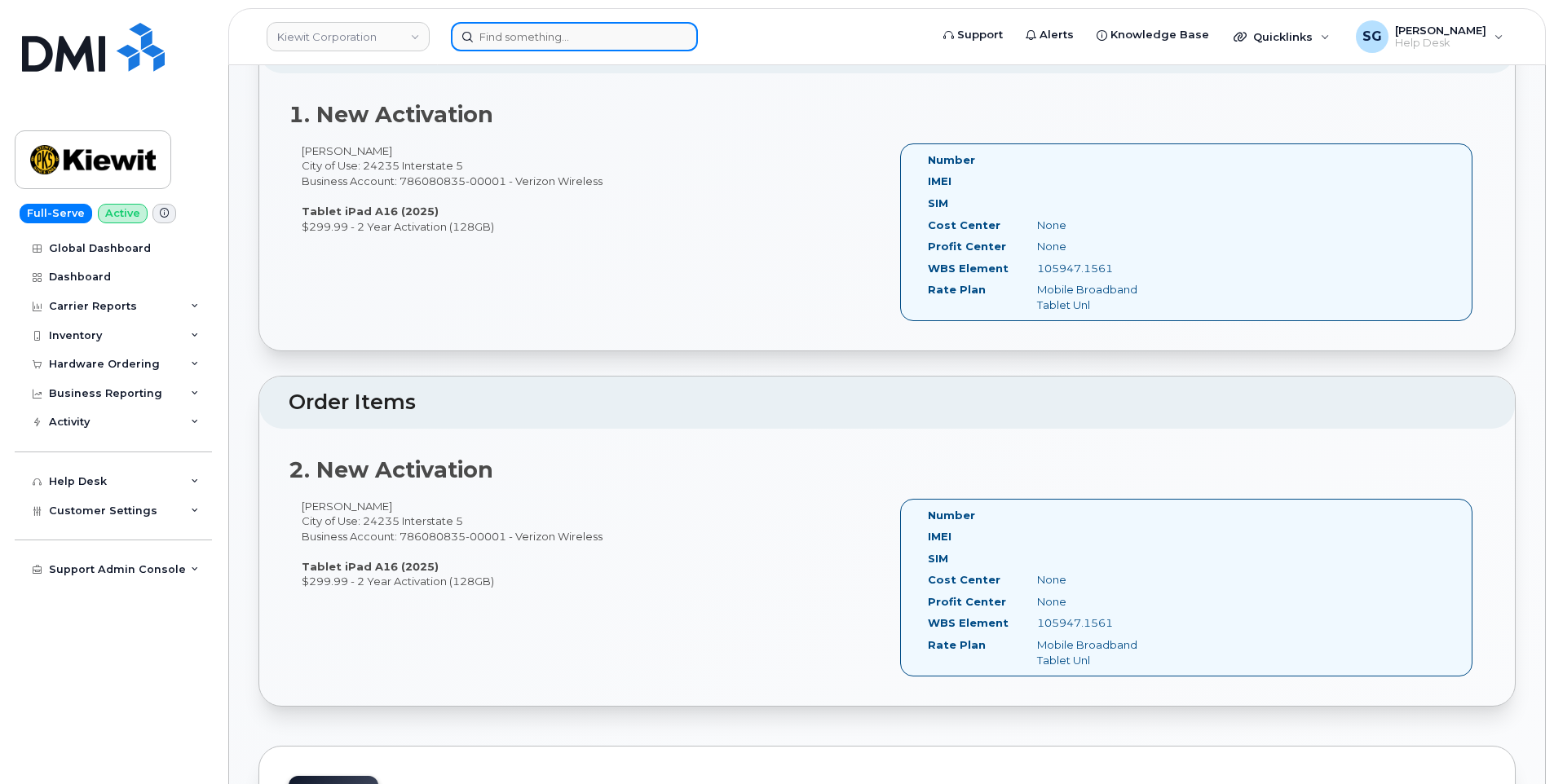
click at [501, 35] on input at bounding box center [574, 36] width 247 height 29
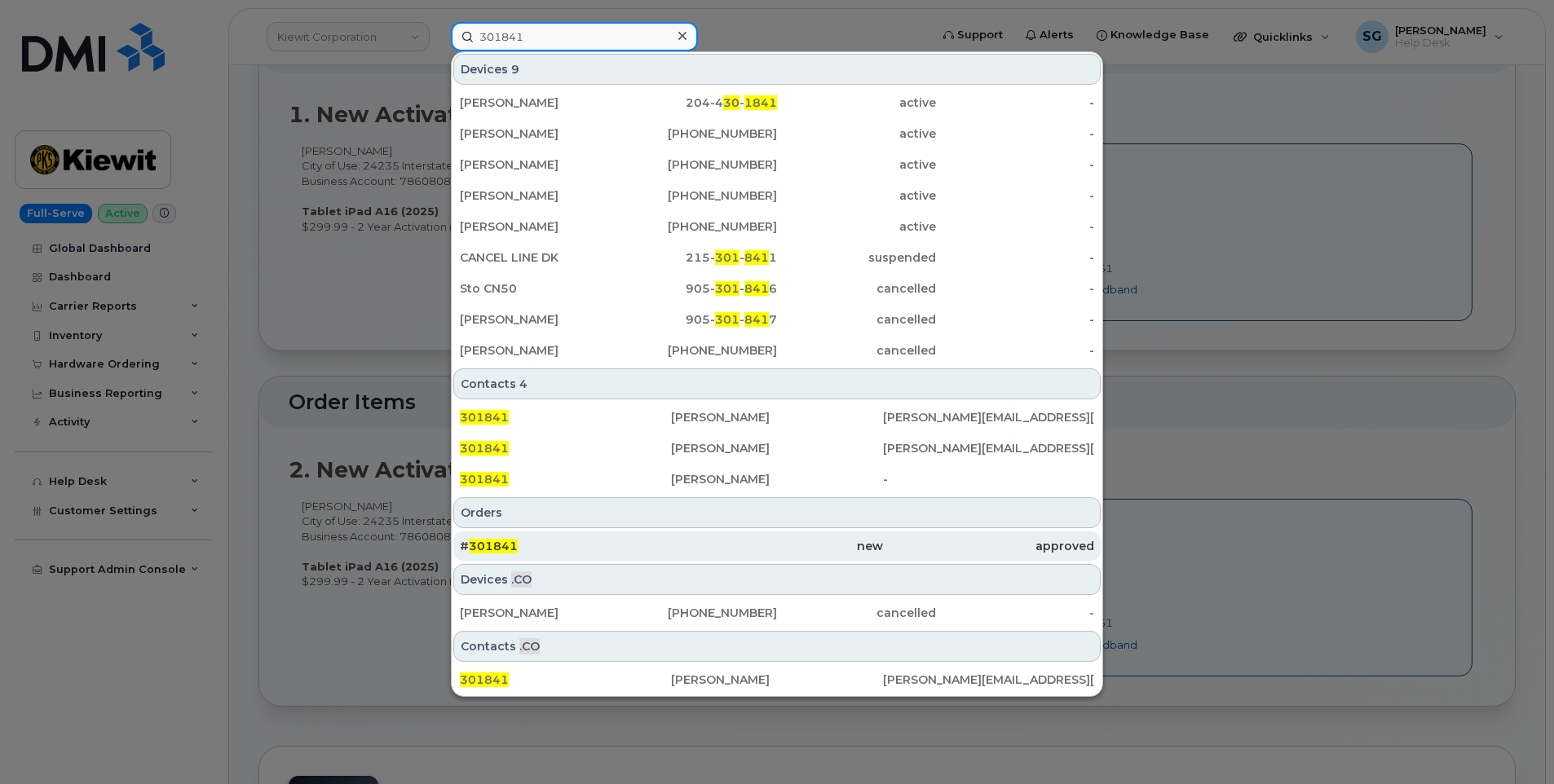
type input "301841"
click at [617, 549] on div "# 301841" at bounding box center [564, 546] width 211 height 17
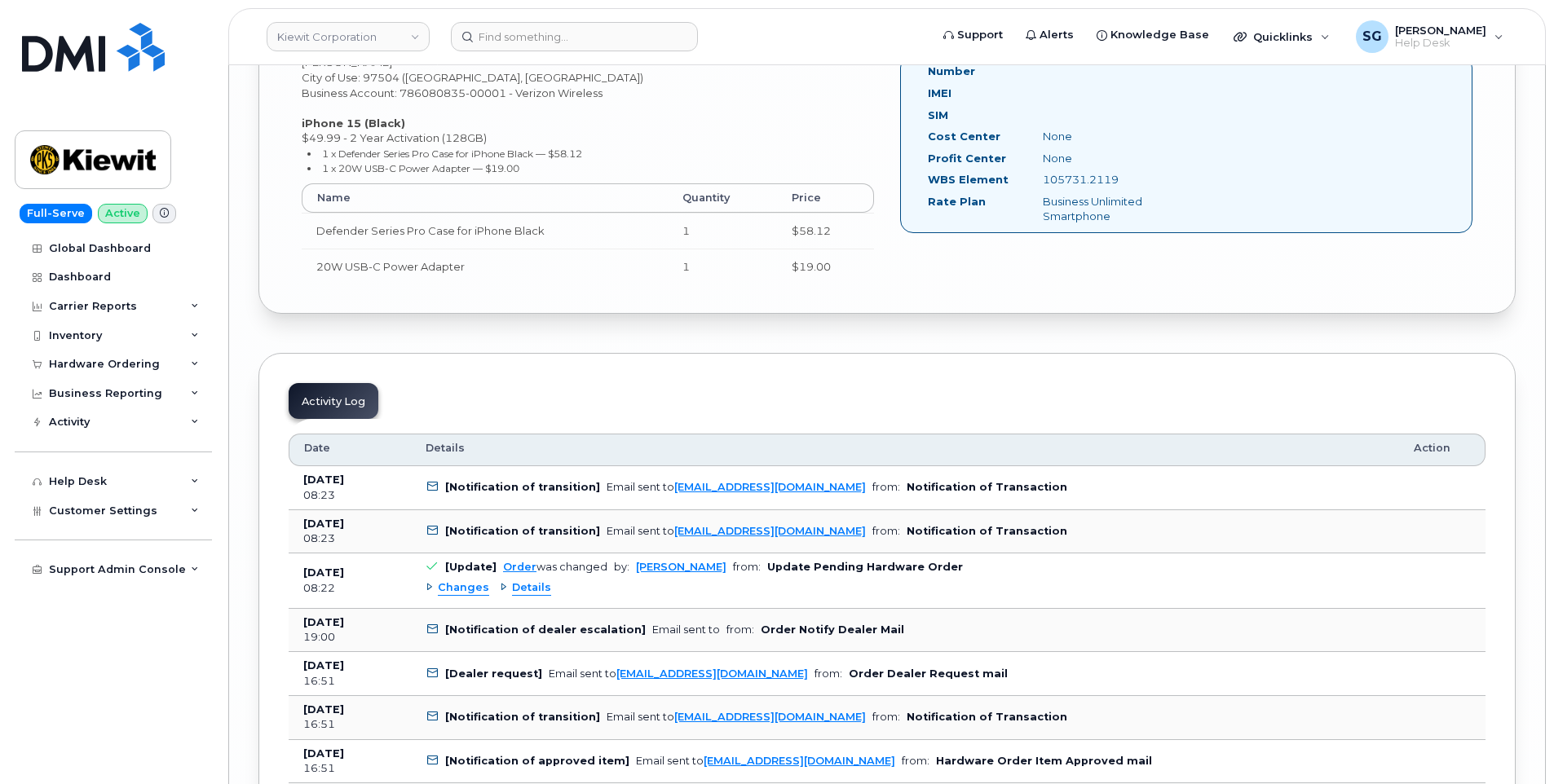
scroll to position [8232, 0]
